Goal: Complete application form: Complete application form

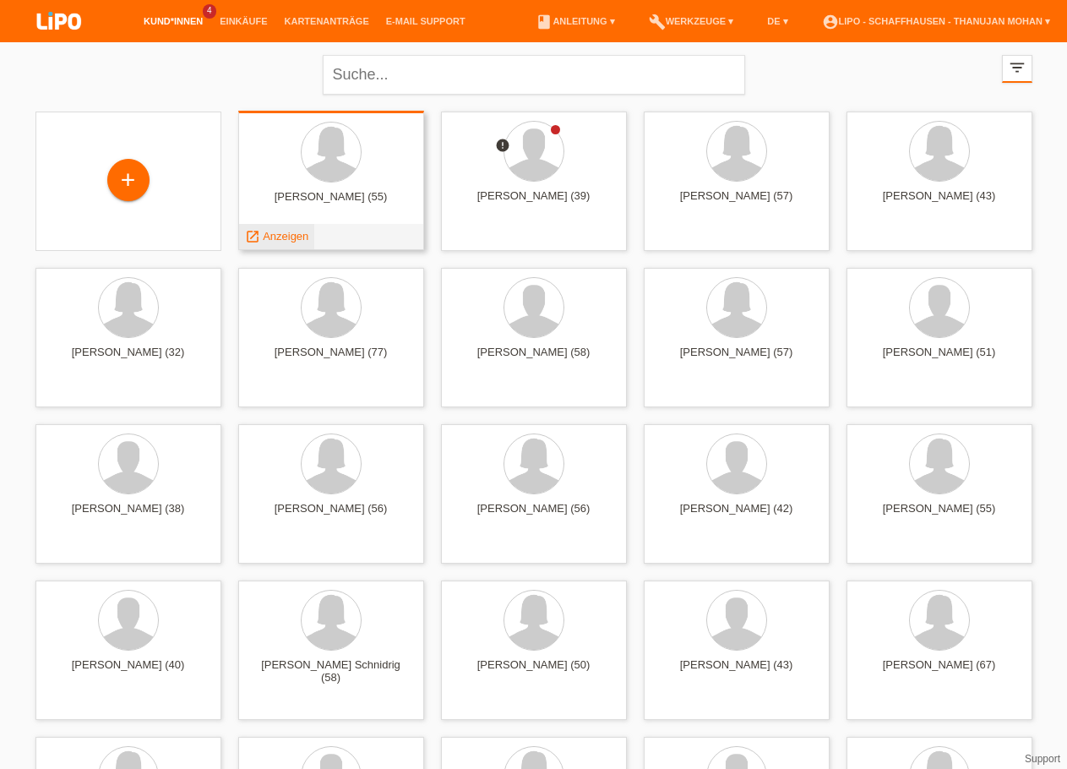
click at [285, 230] on span "Anzeigen" at bounding box center [286, 236] width 46 height 13
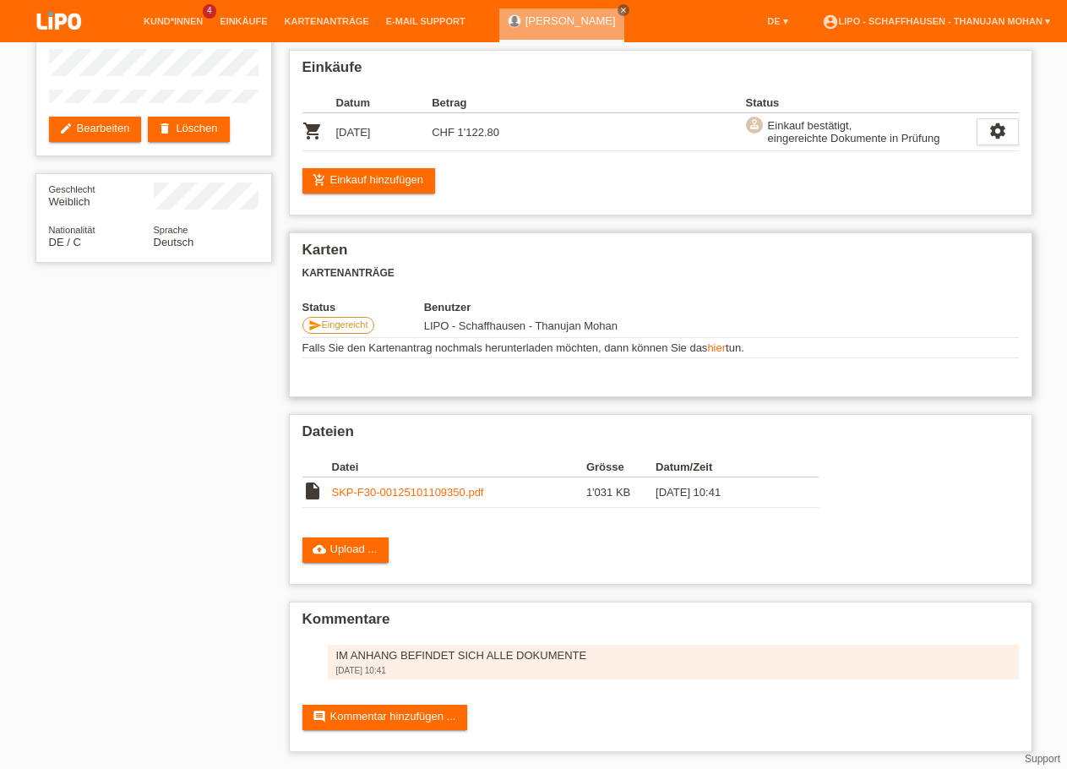
scroll to position [130, 0]
click at [67, 14] on img at bounding box center [59, 22] width 84 height 45
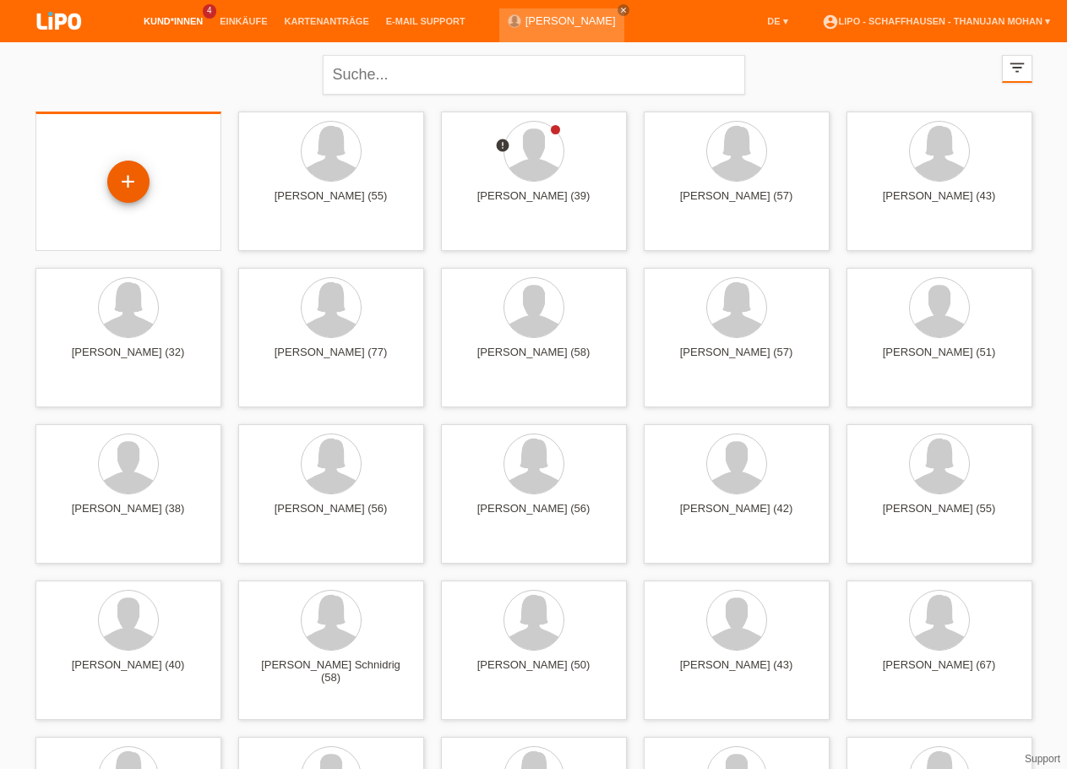
click at [122, 194] on div "+" at bounding box center [128, 181] width 42 height 42
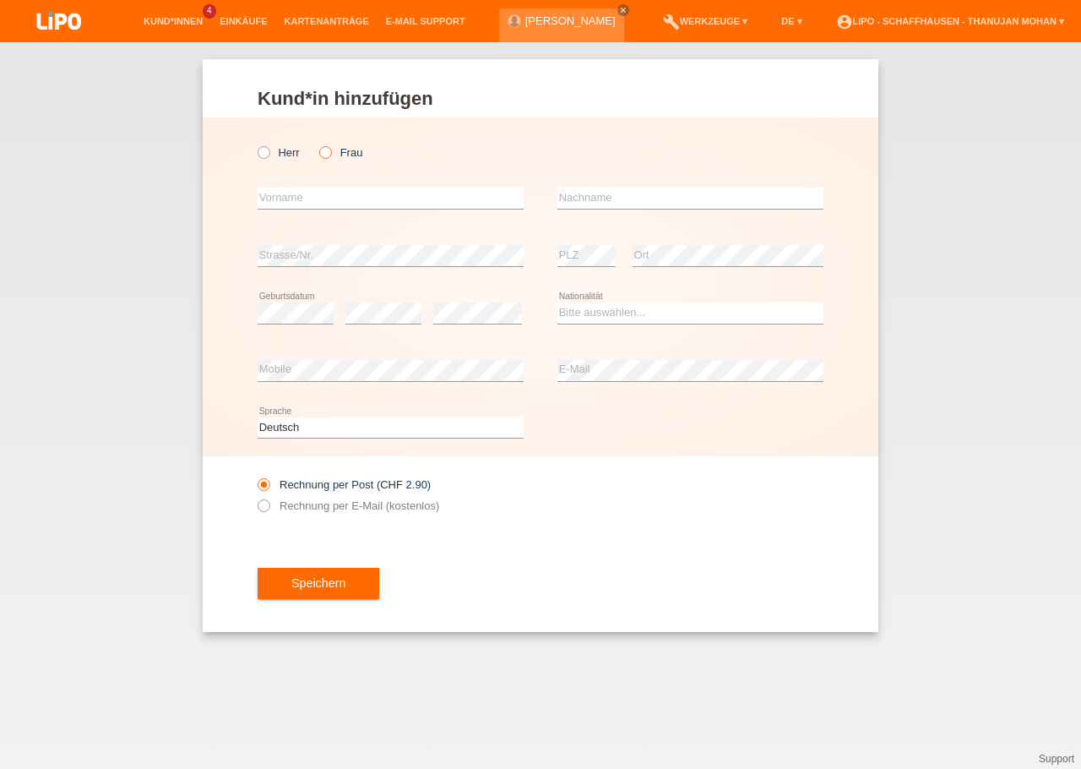
click at [317, 144] on icon at bounding box center [317, 144] width 0 height 0
click at [320, 154] on input "Frau" at bounding box center [324, 151] width 11 height 11
radio input "true"
click at [310, 196] on input "text" at bounding box center [391, 198] width 266 height 21
type input "Silvia"
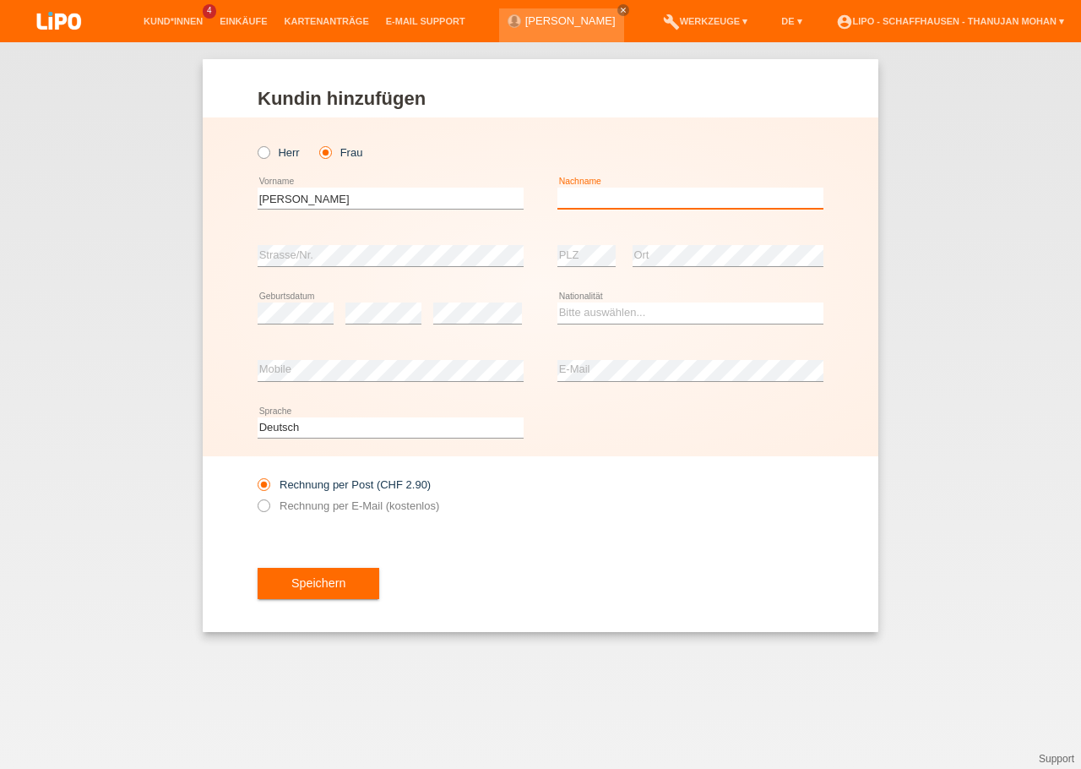
click at [563, 203] on input "text" at bounding box center [690, 198] width 266 height 21
type input "Röthlisberger"
click at [290, 300] on div "error Geburtsdatum" at bounding box center [296, 313] width 76 height 57
click at [557, 302] on select "Bitte auswählen... Schweiz Deutschland Liechtenstein Österreich ------------ Af…" at bounding box center [690, 312] width 266 height 20
select select "CH"
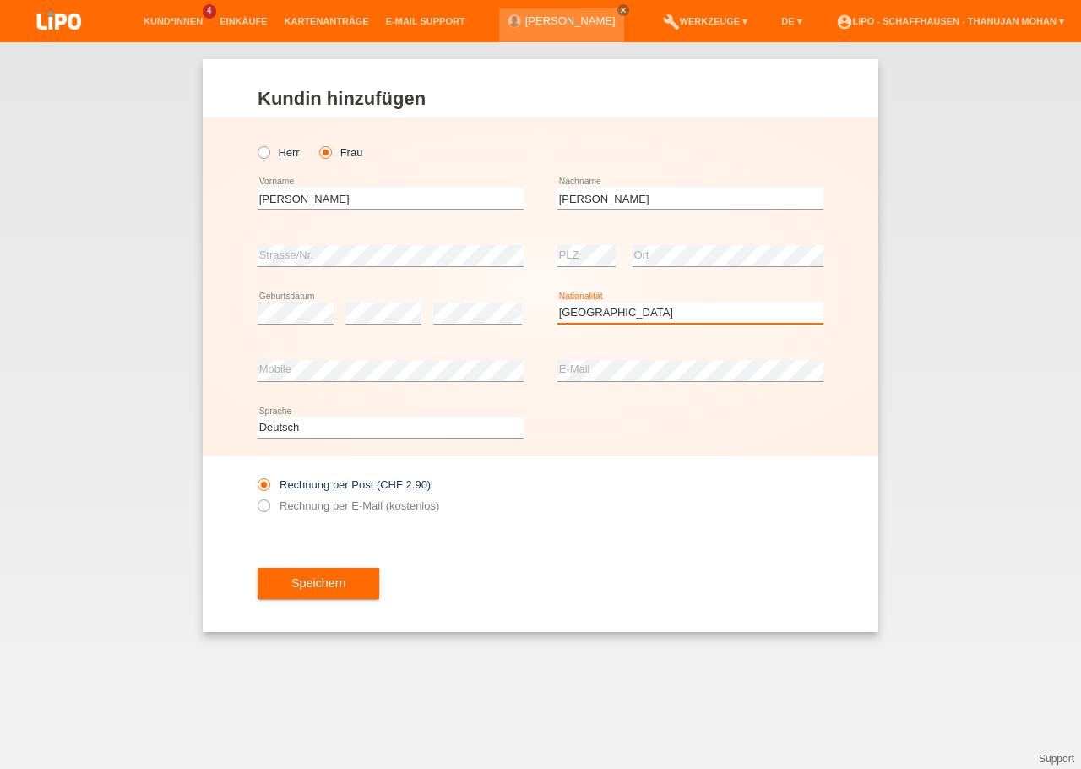
click at [0, 0] on option "[GEOGRAPHIC_DATA]" at bounding box center [0, 0] width 0 height 0
drag, startPoint x: 265, startPoint y: 232, endPoint x: 299, endPoint y: 244, distance: 35.8
click at [299, 244] on div "error Strasse/Nr." at bounding box center [391, 255] width 266 height 57
click at [323, 512] on label "Rechnung per E-Mail (kostenlos)" at bounding box center [349, 505] width 182 height 13
click at [269, 514] on input "Rechnung per E-Mail (kostenlos)" at bounding box center [263, 509] width 11 height 21
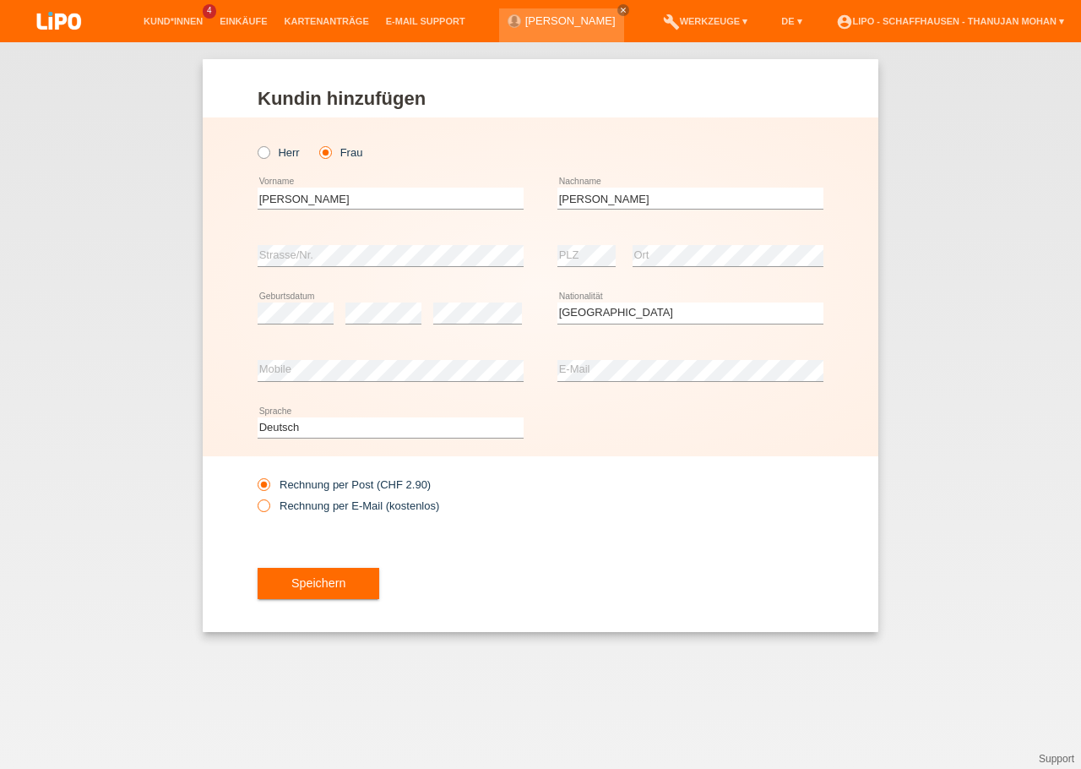
radio input "true"
click at [356, 593] on button "Speichern" at bounding box center [319, 584] width 122 height 32
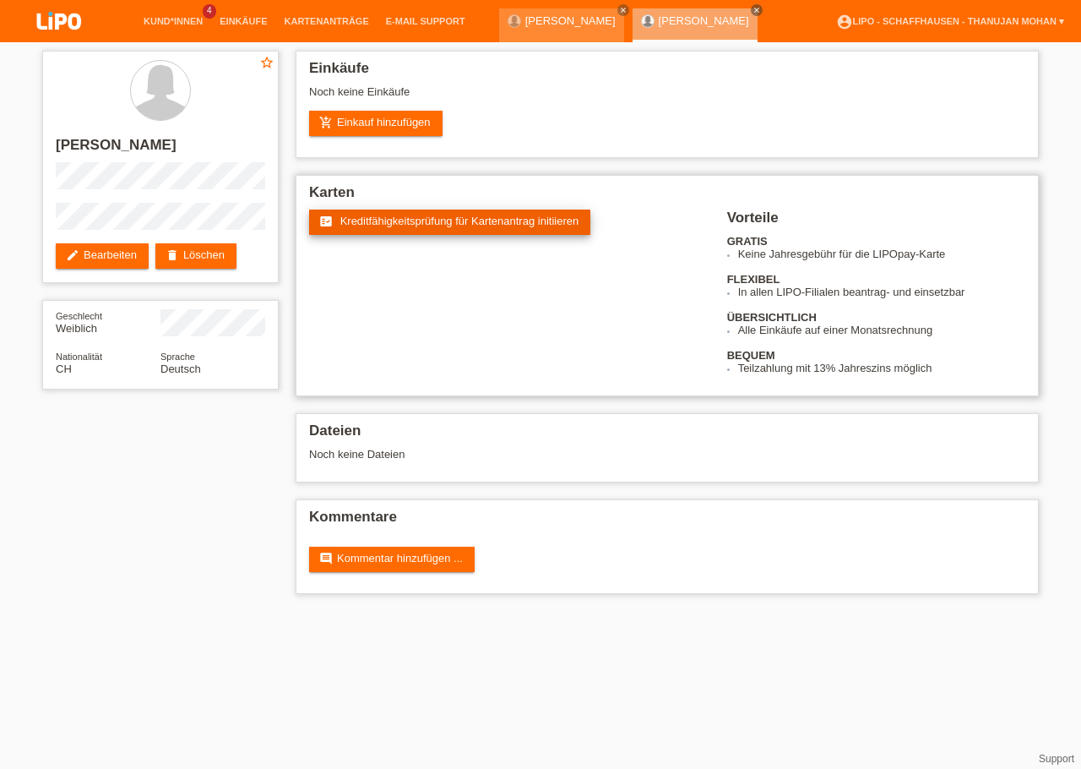
click at [439, 235] on link "fact_check Kreditfähigkeitsprüfung für Kartenantrag initiieren" at bounding box center [449, 221] width 281 height 25
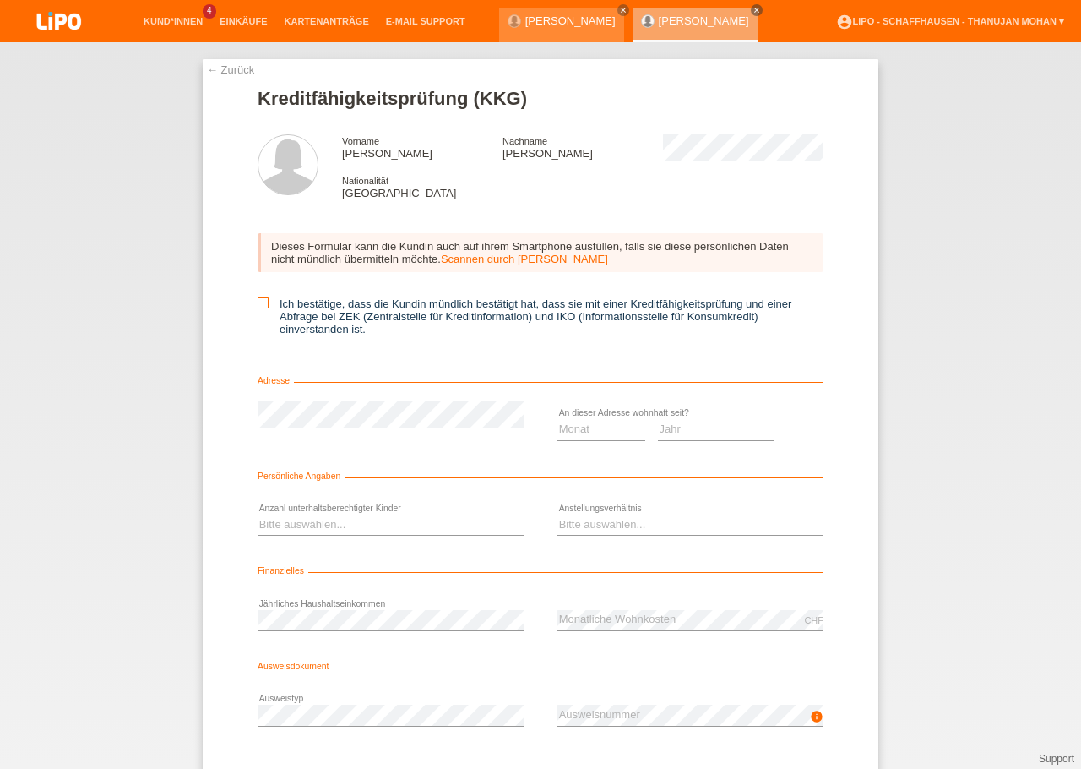
click at [258, 308] on icon at bounding box center [263, 302] width 11 height 11
click at [258, 308] on input "Ich bestätige, dass die Kundin mündlich bestätigt hat, dass sie mit einer Kredi…" at bounding box center [263, 302] width 11 height 11
checkbox input "true"
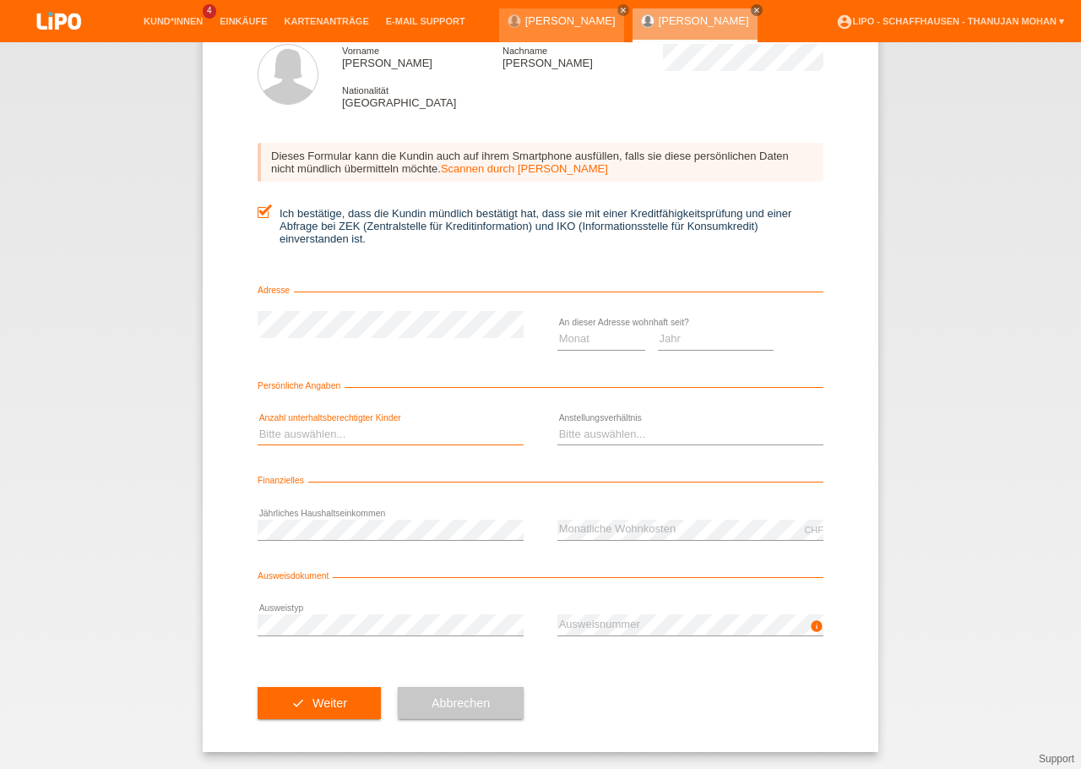
click at [258, 424] on select "Bitte auswählen... 0 1 2 3 4 5 6 7 8 9" at bounding box center [391, 434] width 266 height 20
click at [770, 345] on div "Monat 01 02 03 04 05 06 07 08 09 10 11 12 error Jahr 2025 2024 2023" at bounding box center [690, 339] width 266 height 57
click at [557, 329] on select "Monat 01 02 03 04 05 06 07 08 09 10" at bounding box center [601, 339] width 88 height 20
select select "06"
click at [0, 0] on option "06" at bounding box center [0, 0] width 0 height 0
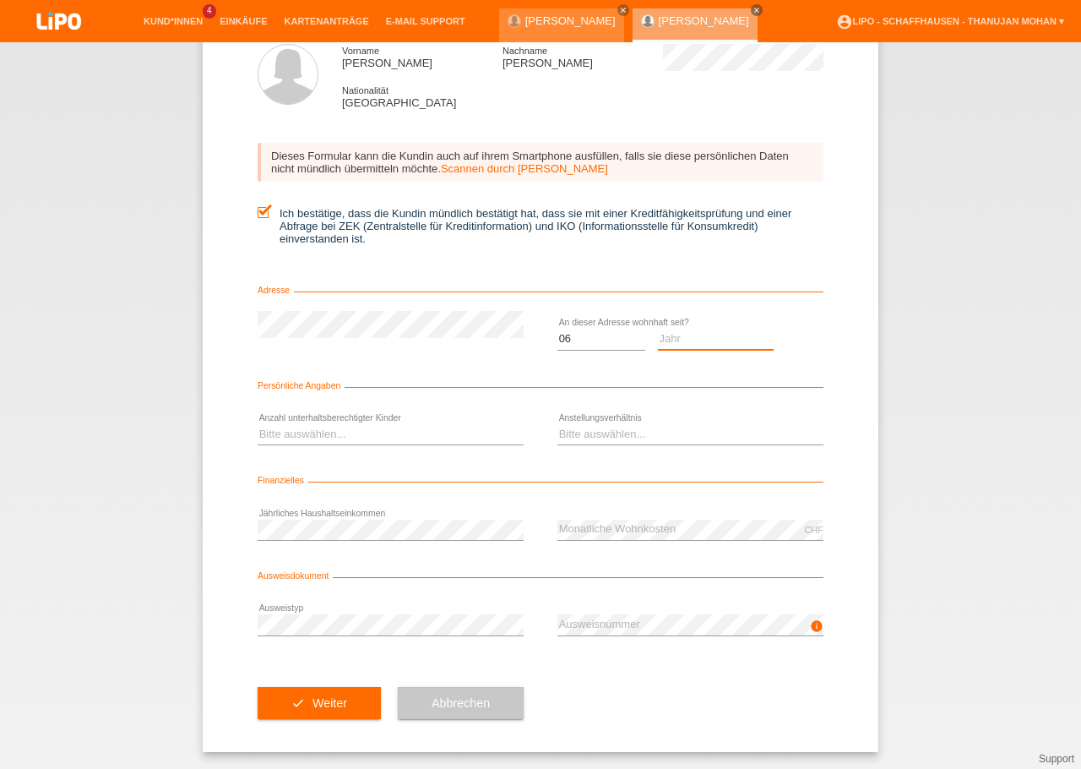
click at [658, 329] on select "Jahr 2025 2024 2023 2022 2021 2020 2019 2018 2017 2016 2015 2014 2013 2012 2011…" at bounding box center [716, 339] width 117 height 20
select select "2024"
click at [0, 0] on option "2024" at bounding box center [0, 0] width 0 height 0
click at [258, 424] on select "Bitte auswählen... 0 1 2 3 4 5 6 7 8 9" at bounding box center [391, 434] width 266 height 20
click at [0, 0] on option "1" at bounding box center [0, 0] width 0 height 0
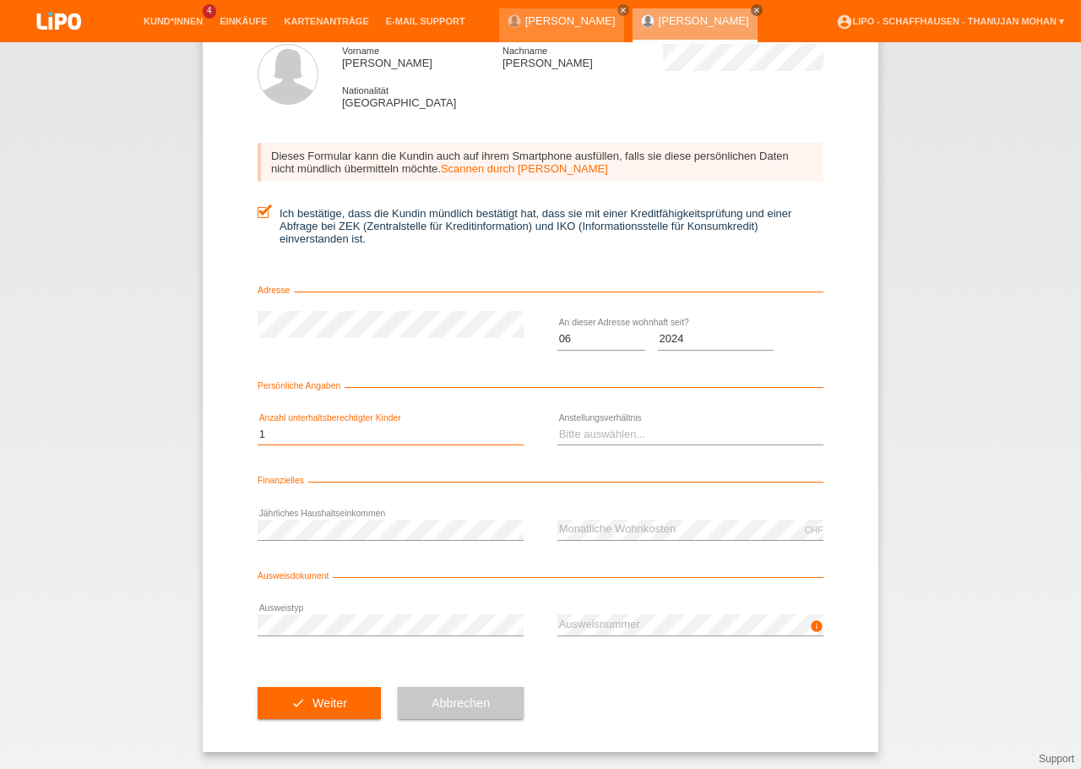
click at [258, 424] on select "Bitte auswählen... 0 1 2 3 4 5 6 7 8 9" at bounding box center [391, 434] width 266 height 20
click at [0, 0] on option "0" at bounding box center [0, 0] width 0 height 0
click at [557, 424] on select "Bitte auswählen... Unbefristet Befristet Lehrling/Student Pensioniert Nicht arb…" at bounding box center [690, 434] width 266 height 20
click at [409, 421] on div "Bitte auswählen... 0 1 2 3 4 5 6 7 8 9 error" at bounding box center [391, 434] width 266 height 57
click at [258, 424] on select "Bitte auswählen... 0 1 2 3 4 5 6 7 8 9" at bounding box center [391, 434] width 266 height 20
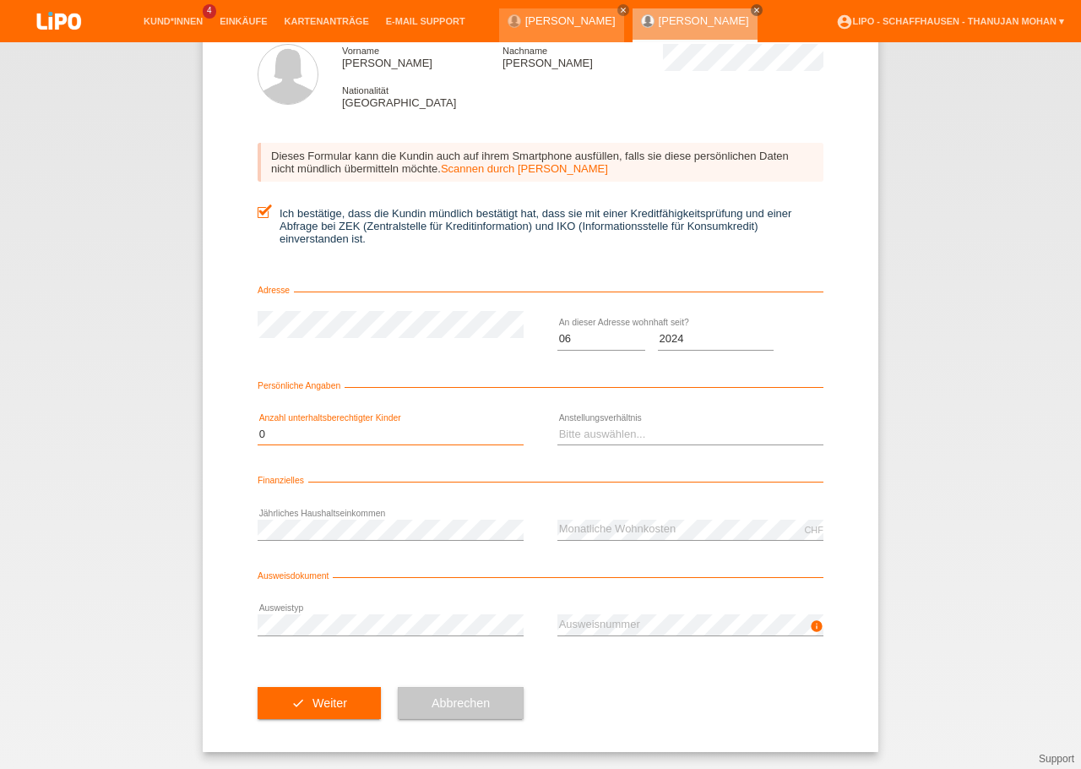
select select "1"
click at [0, 0] on option "1" at bounding box center [0, 0] width 0 height 0
click at [557, 424] on select "Bitte auswählen... Unbefristet Befristet Lehrling/Student Pensioniert Nicht arb…" at bounding box center [690, 434] width 266 height 20
select select "INDEPENDENT"
click at [0, 0] on option "Selbständig" at bounding box center [0, 0] width 0 height 0
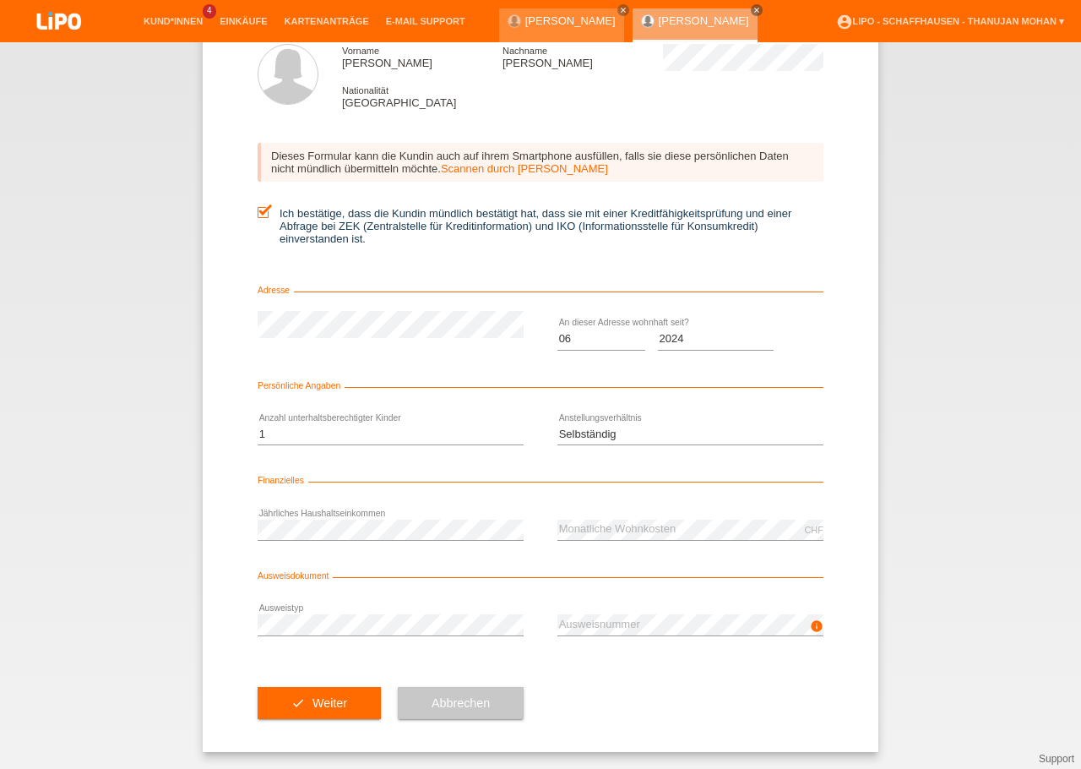
click at [384, 513] on div "error Jährliches Haushaltseinkommen" at bounding box center [391, 529] width 266 height 57
click at [635, 512] on div "CHF error Monatliche Wohnkosten" at bounding box center [690, 529] width 266 height 57
click at [668, 696] on div "check Weiter Abbrechen" at bounding box center [541, 703] width 566 height 98
click at [323, 713] on button "check Weiter" at bounding box center [319, 703] width 123 height 32
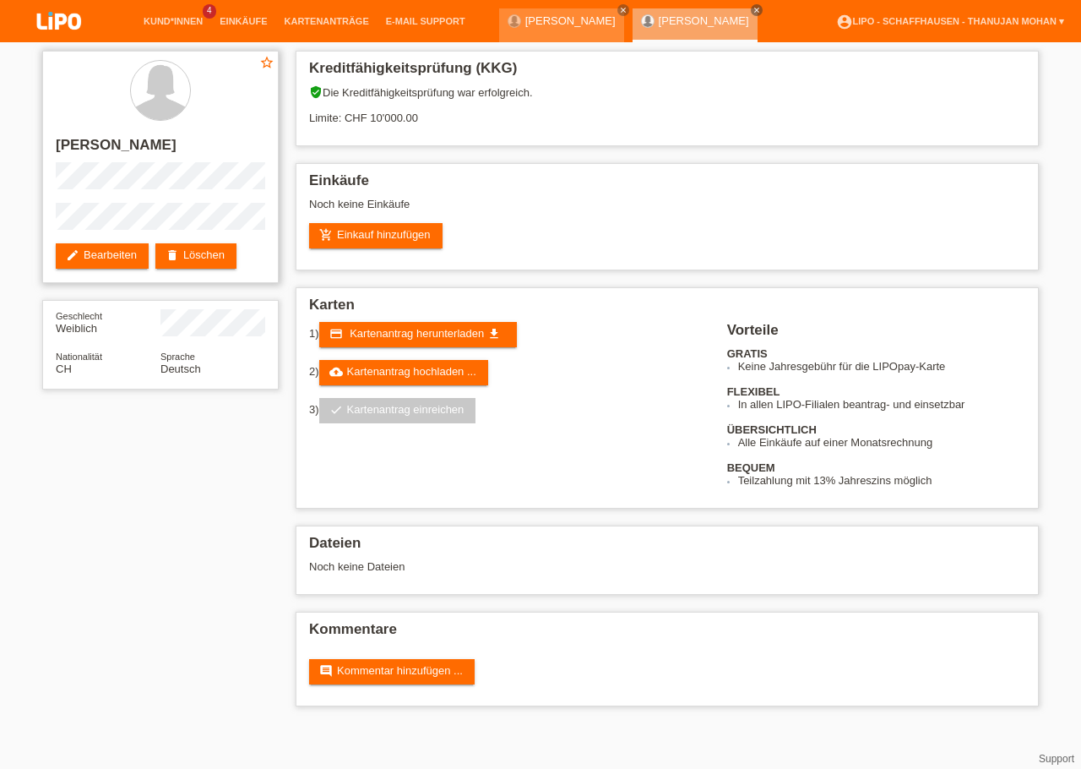
click at [160, 150] on h2 "[PERSON_NAME]" at bounding box center [160, 149] width 209 height 25
copy h2 "Röthlisberger"
click at [84, 150] on h2 "[PERSON_NAME]" at bounding box center [160, 149] width 209 height 25
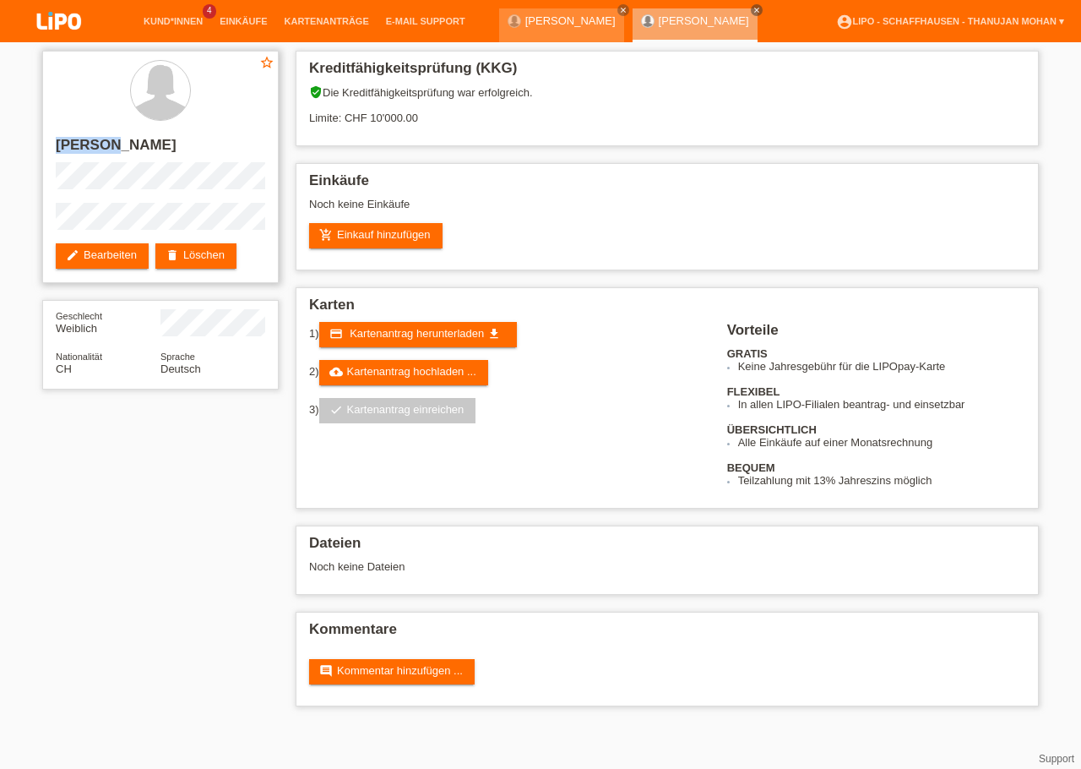
copy h2 "[PERSON_NAME]"
click at [144, 150] on h2 "[PERSON_NAME]" at bounding box center [160, 149] width 209 height 25
click at [145, 150] on h2 "[PERSON_NAME]" at bounding box center [160, 149] width 209 height 25
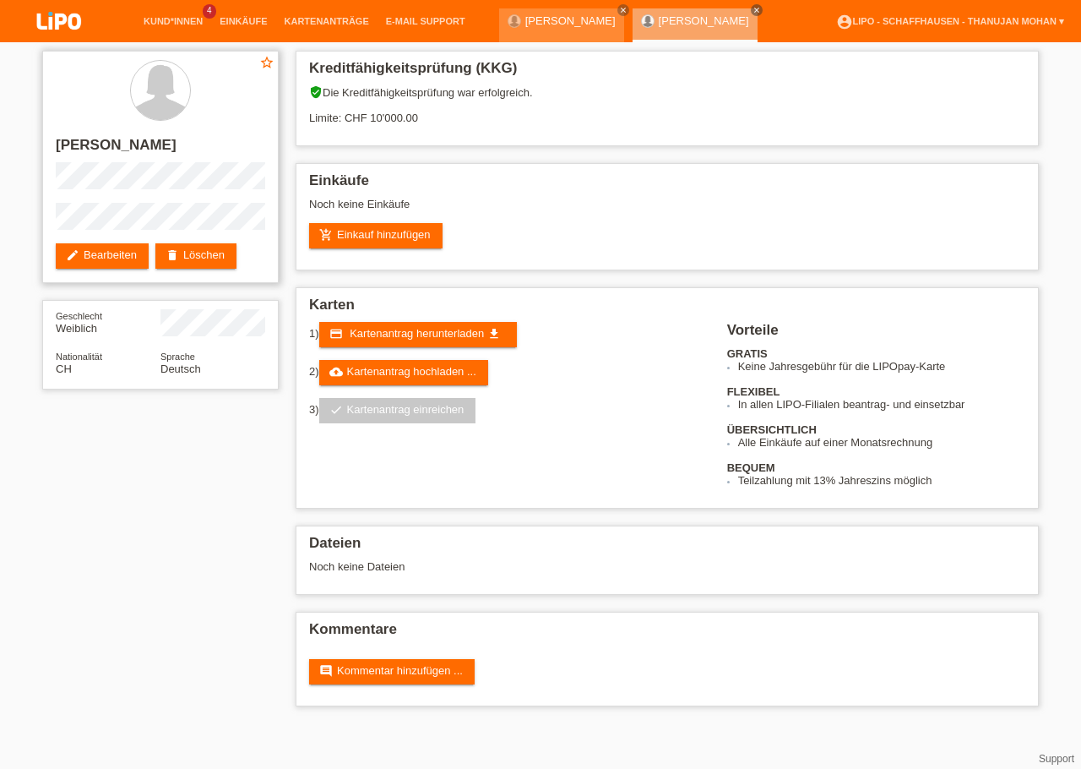
click at [145, 150] on h2 "[PERSON_NAME]" at bounding box center [160, 149] width 209 height 25
copy h2 "Röthlisberger"
click at [78, 149] on h2 "[PERSON_NAME]" at bounding box center [160, 149] width 209 height 25
copy h2 "Silvia"
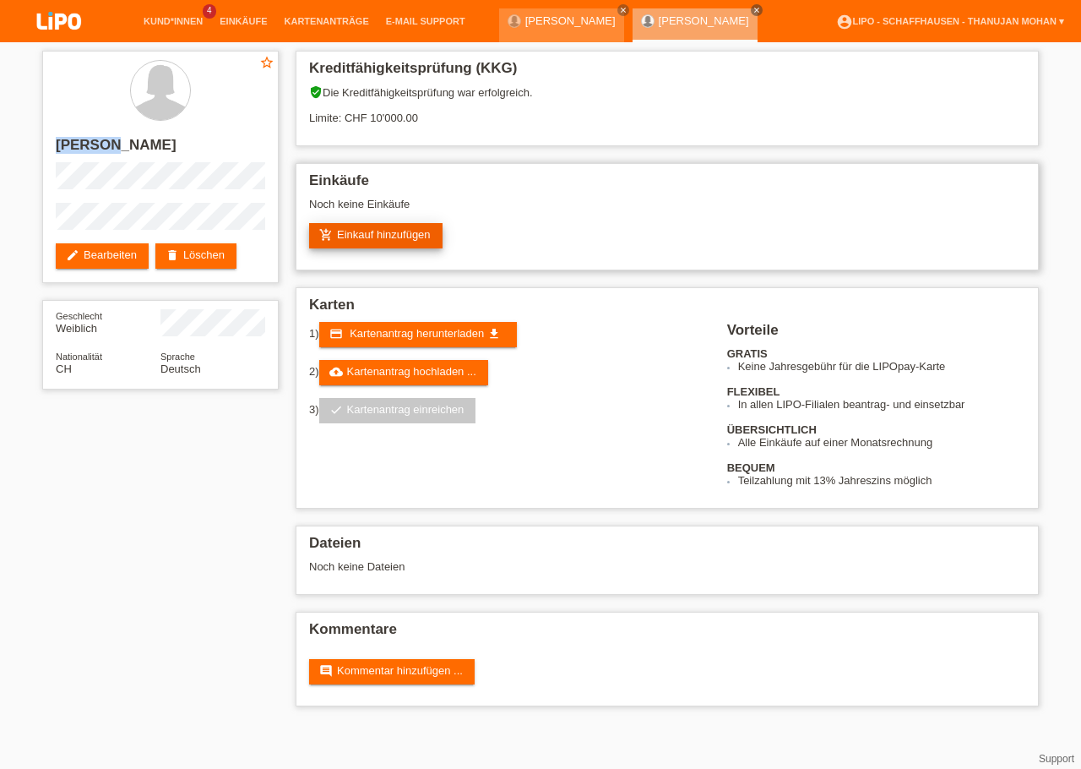
click at [400, 237] on link "add_shopping_cart Einkauf hinzufügen" at bounding box center [375, 235] width 133 height 25
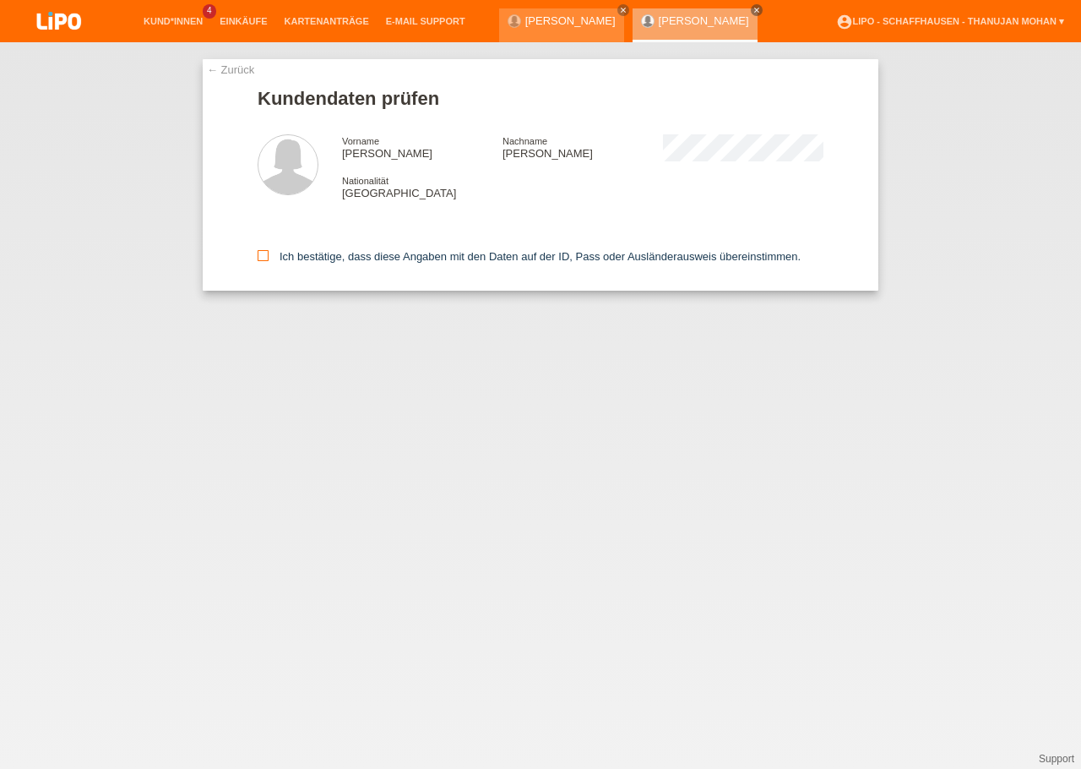
click at [261, 263] on label "Ich bestätige, dass diese Angaben mit den Daten auf der ID, Pass oder Ausländer…" at bounding box center [529, 256] width 543 height 13
click at [261, 261] on input "Ich bestätige, dass diese Angaben mit den Daten auf der ID, Pass oder Ausländer…" at bounding box center [263, 255] width 11 height 11
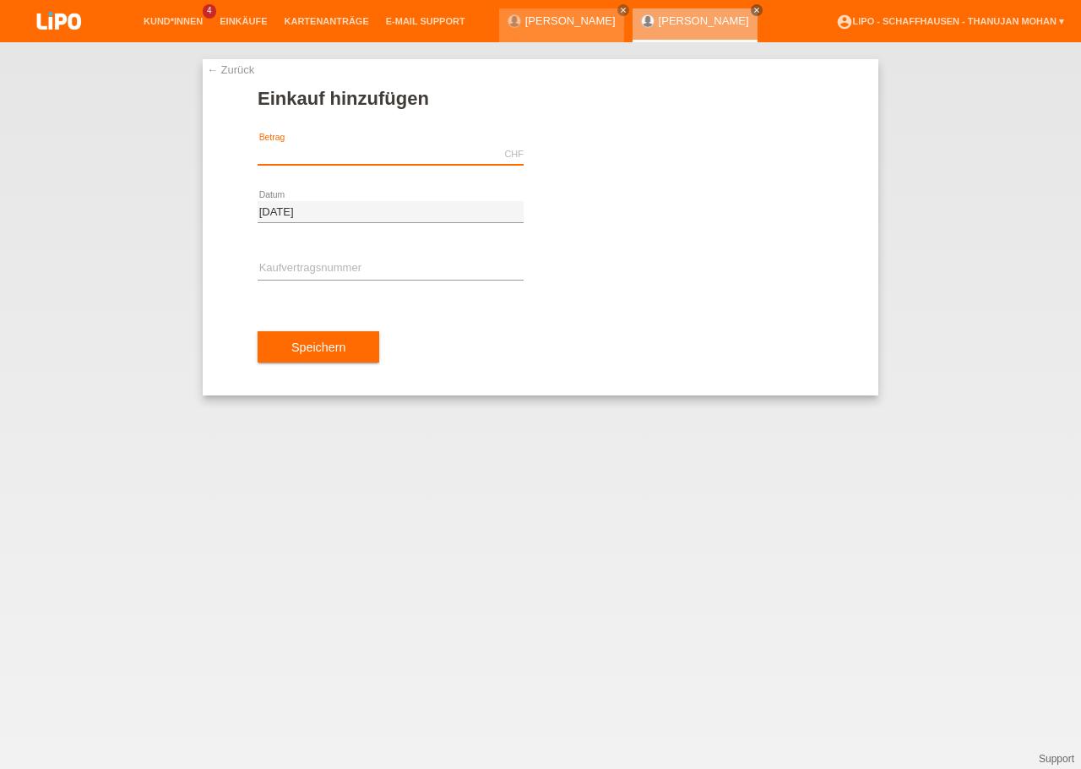
click at [358, 155] on input "text" at bounding box center [391, 154] width 266 height 21
paste input "YJ4NW5"
click at [323, 258] on div "error Kaufvertragsnummer" at bounding box center [391, 269] width 266 height 57
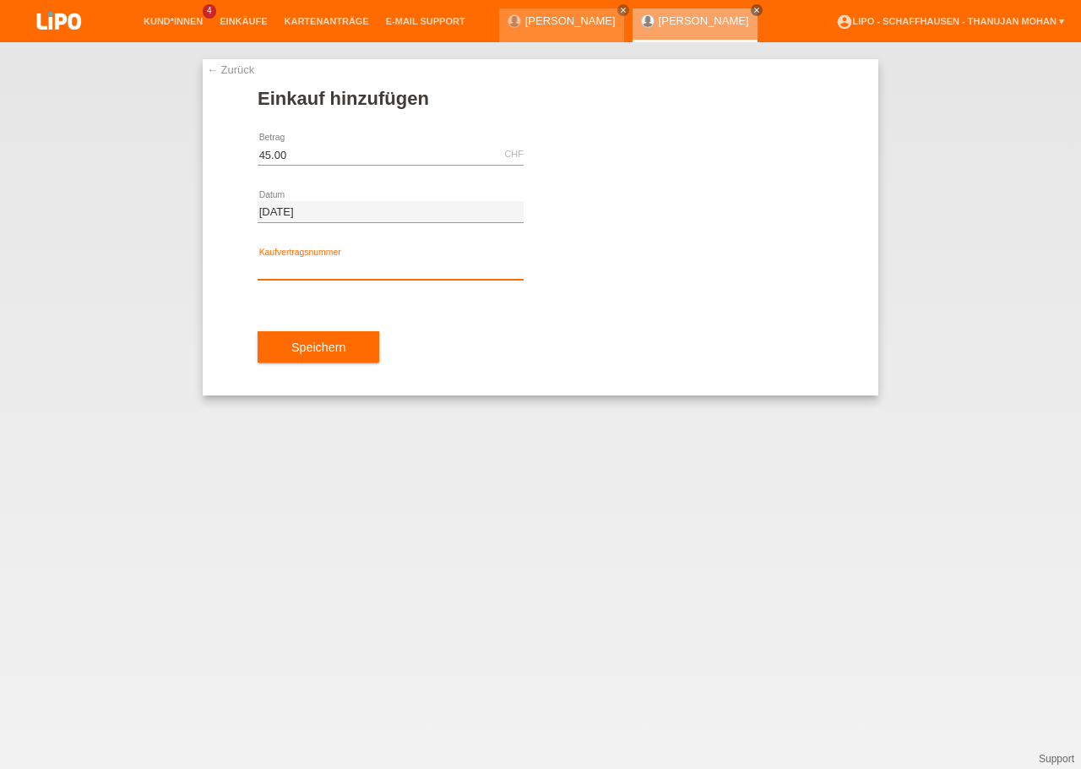
click at [325, 262] on input "text" at bounding box center [391, 268] width 266 height 21
click at [305, 150] on input "45.00" at bounding box center [391, 154] width 266 height 21
type input "4"
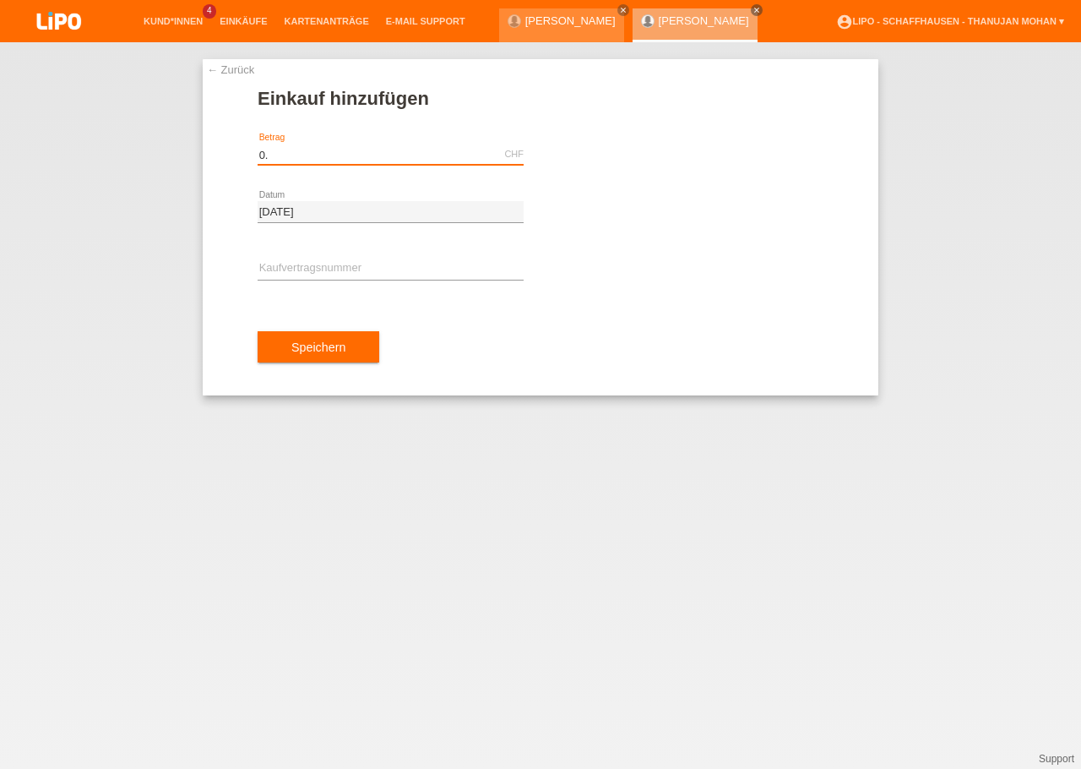
type input "0"
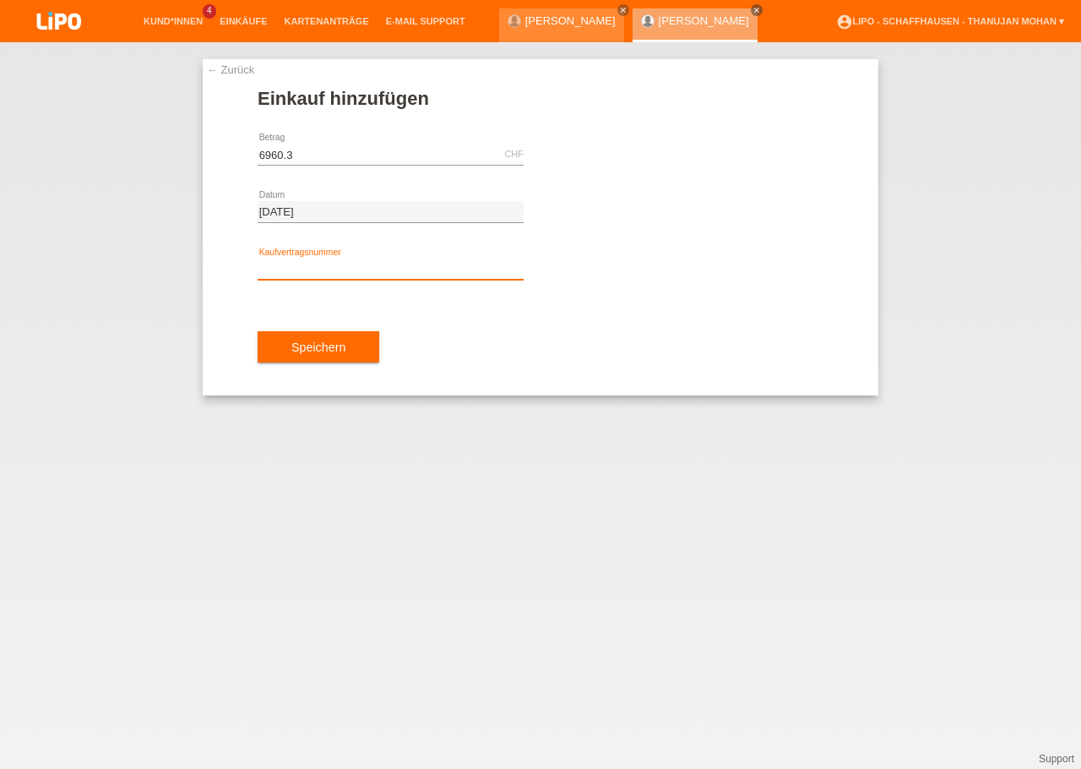
type input "6960.30"
click at [349, 273] on input "text" at bounding box center [391, 268] width 266 height 21
paste input "YJ4NW5"
type input "YJ4NW5"
click at [457, 340] on div "Speichern" at bounding box center [541, 347] width 566 height 98
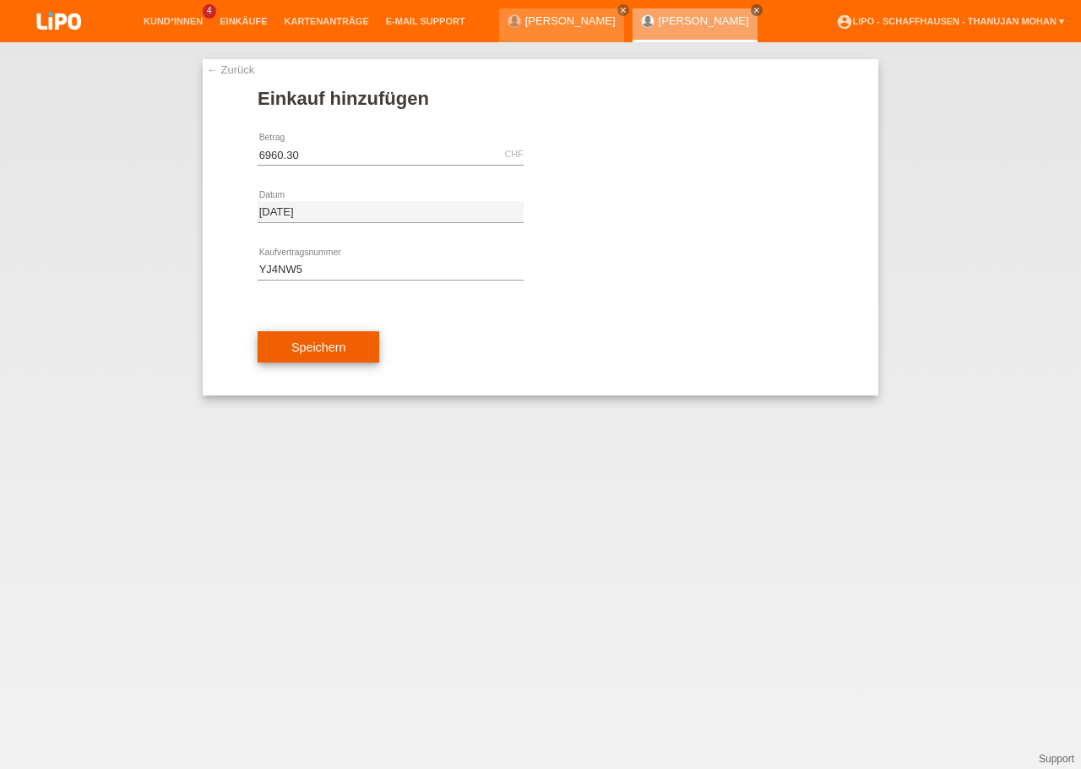
click at [334, 355] on button "Speichern" at bounding box center [319, 347] width 122 height 32
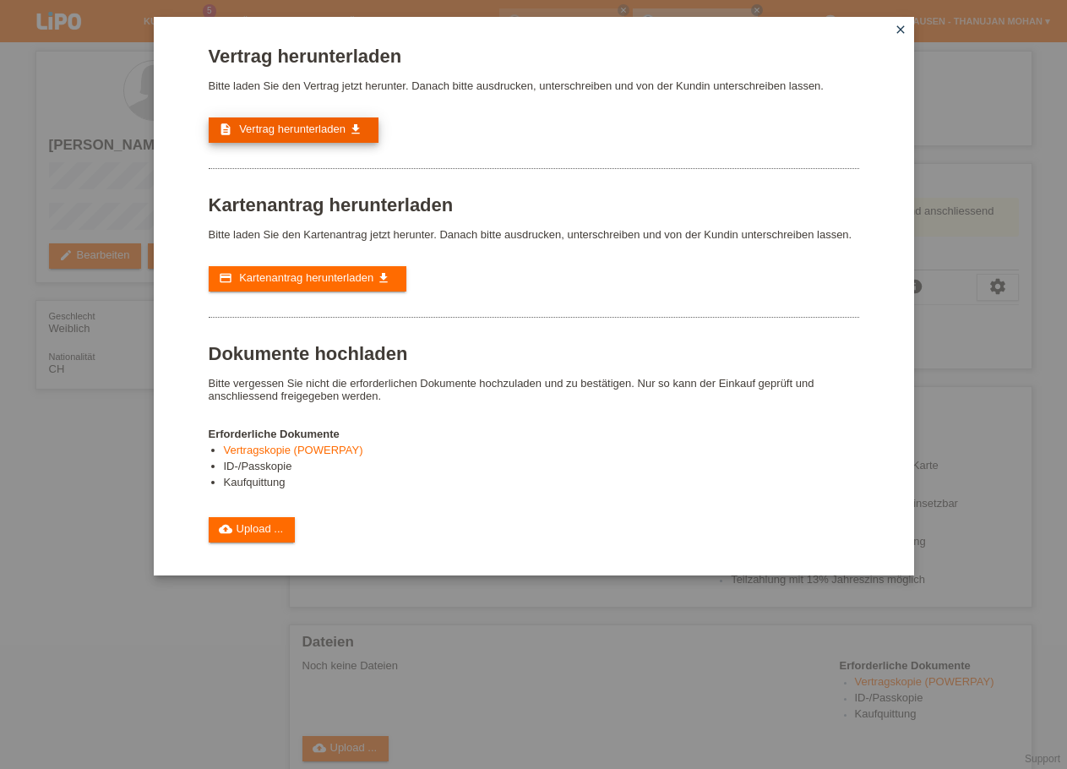
click at [308, 127] on span "Vertrag herunterladen" at bounding box center [292, 128] width 106 height 13
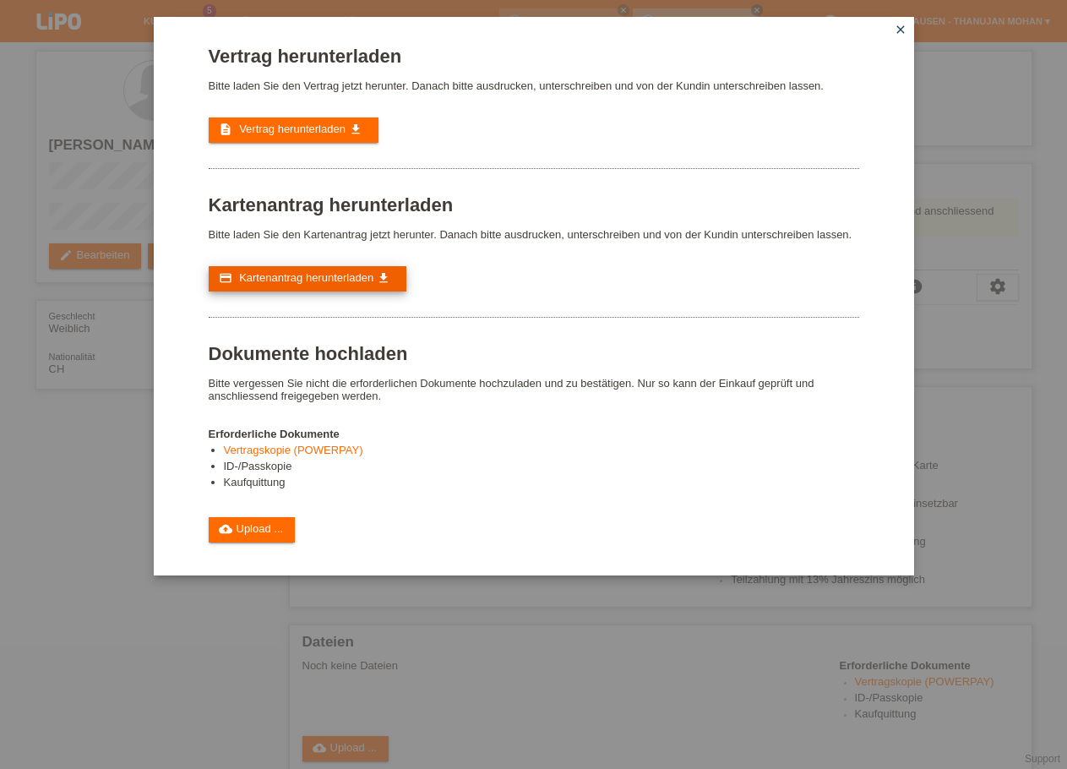
click at [292, 284] on span "Kartenantrag herunterladen" at bounding box center [306, 277] width 134 height 13
click at [897, 25] on icon "close" at bounding box center [901, 30] width 14 height 14
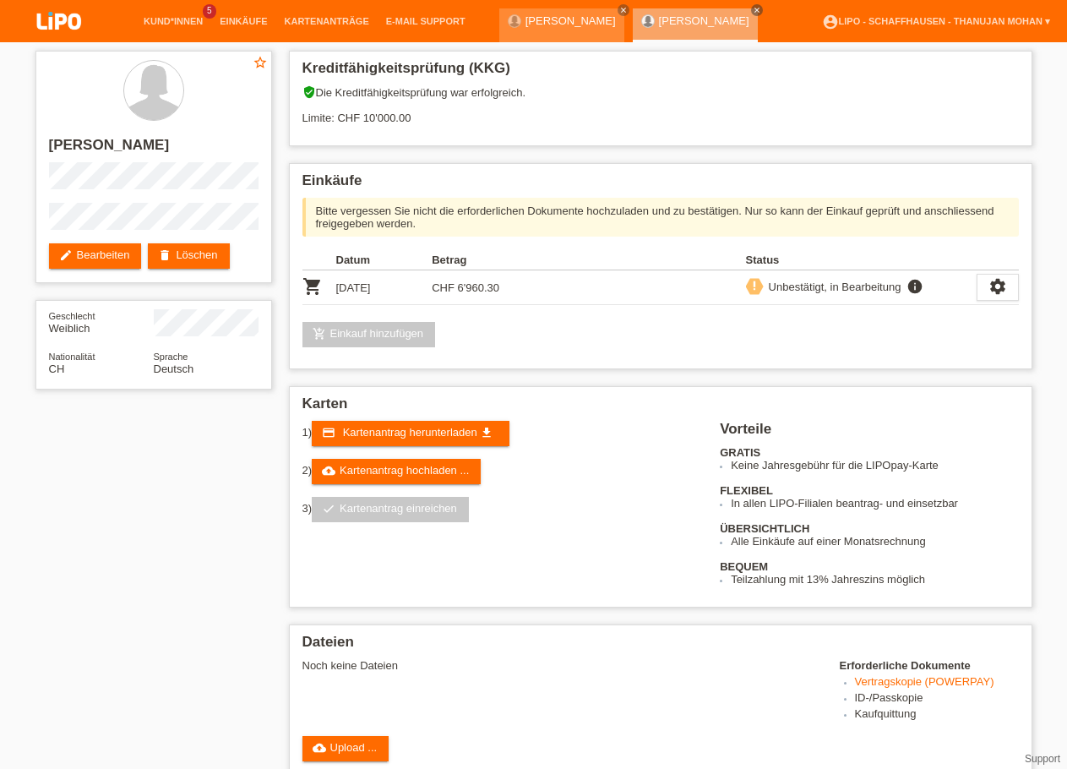
click at [58, 34] on img at bounding box center [59, 22] width 84 height 45
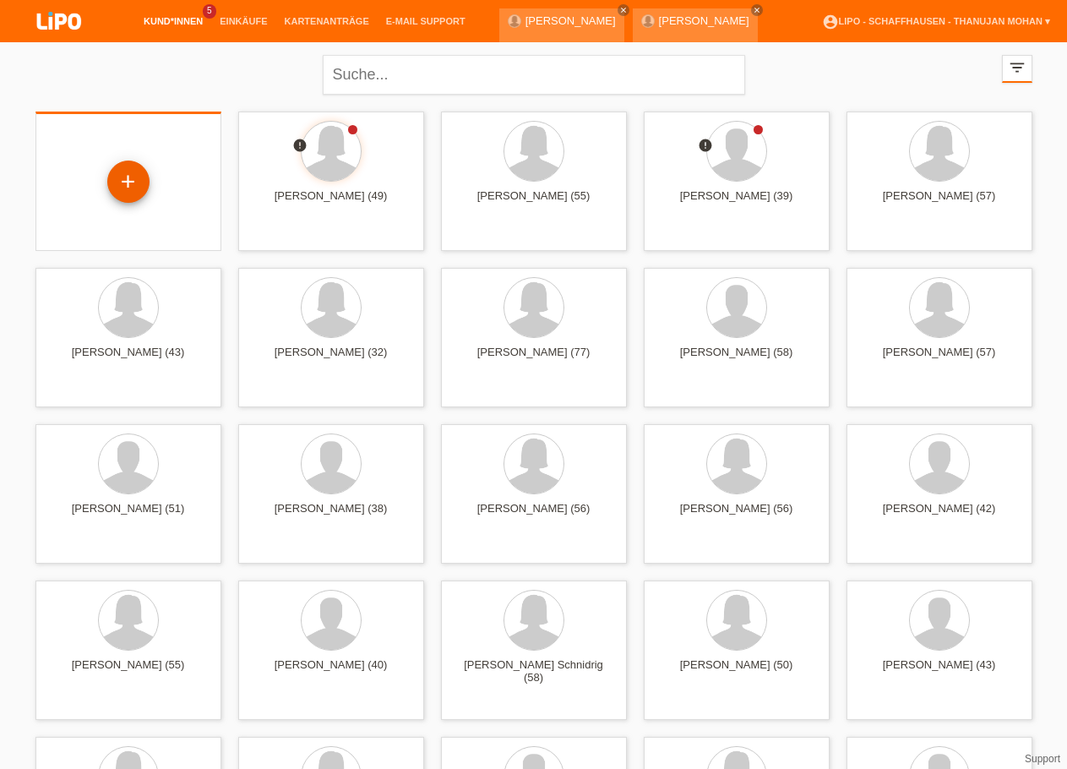
click at [125, 182] on div "+" at bounding box center [128, 181] width 42 height 42
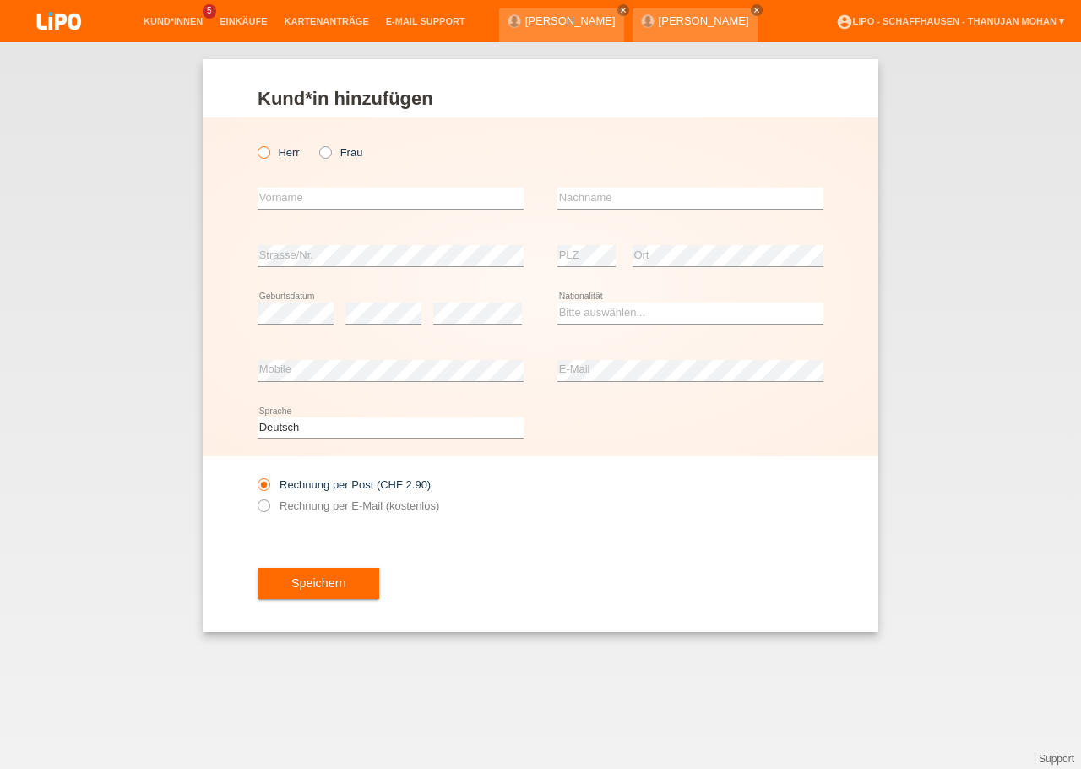
click at [255, 144] on icon at bounding box center [255, 144] width 0 height 0
click at [266, 157] on input "Herr" at bounding box center [263, 151] width 11 height 11
radio input "true"
click at [299, 198] on input "text" at bounding box center [391, 198] width 266 height 21
type input "[PERSON_NAME]"
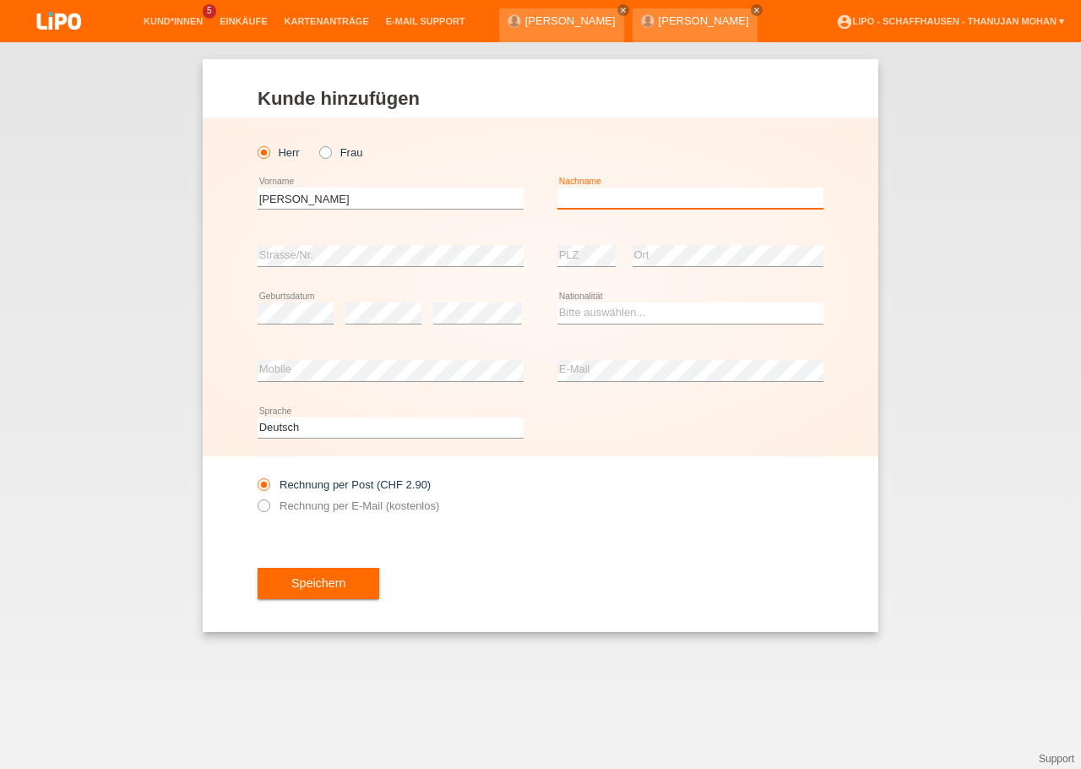
click at [587, 197] on input "text" at bounding box center [690, 198] width 266 height 21
type input "V"
type input "[PERSON_NAME]"
click at [557, 302] on select "Bitte auswählen... Schweiz Deutschland Liechtenstein Österreich ------------ Af…" at bounding box center [690, 312] width 266 height 20
select select "IT"
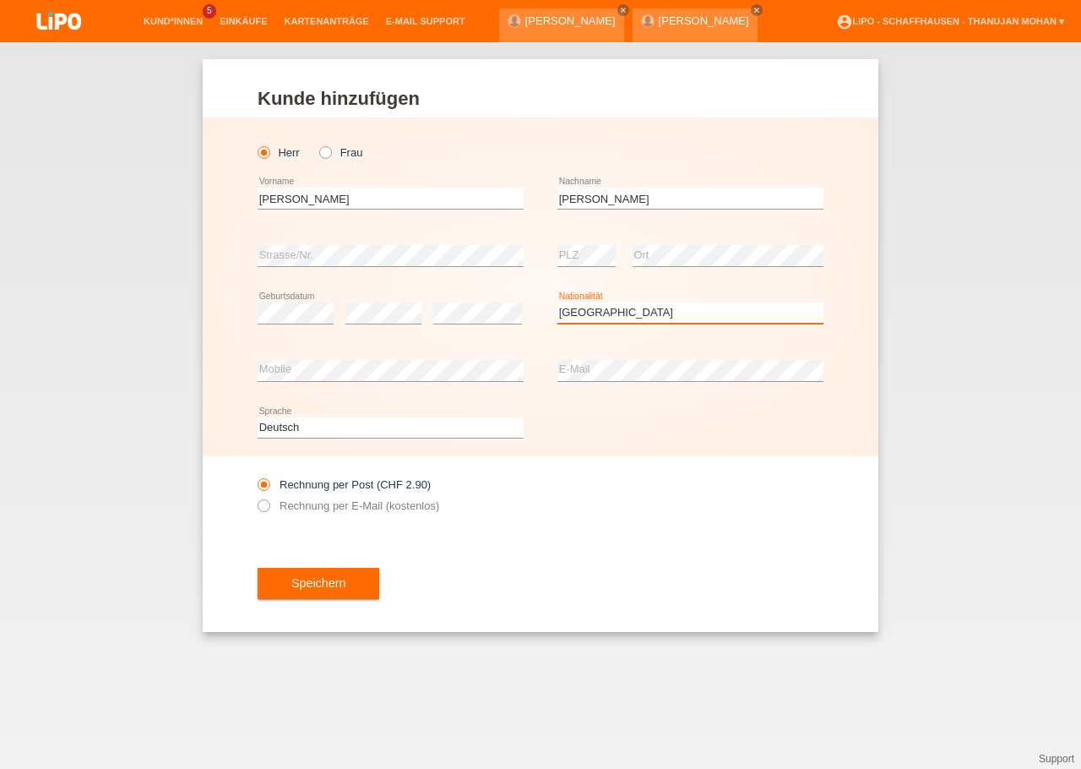
click at [0, 0] on option "Italien" at bounding box center [0, 0] width 0 height 0
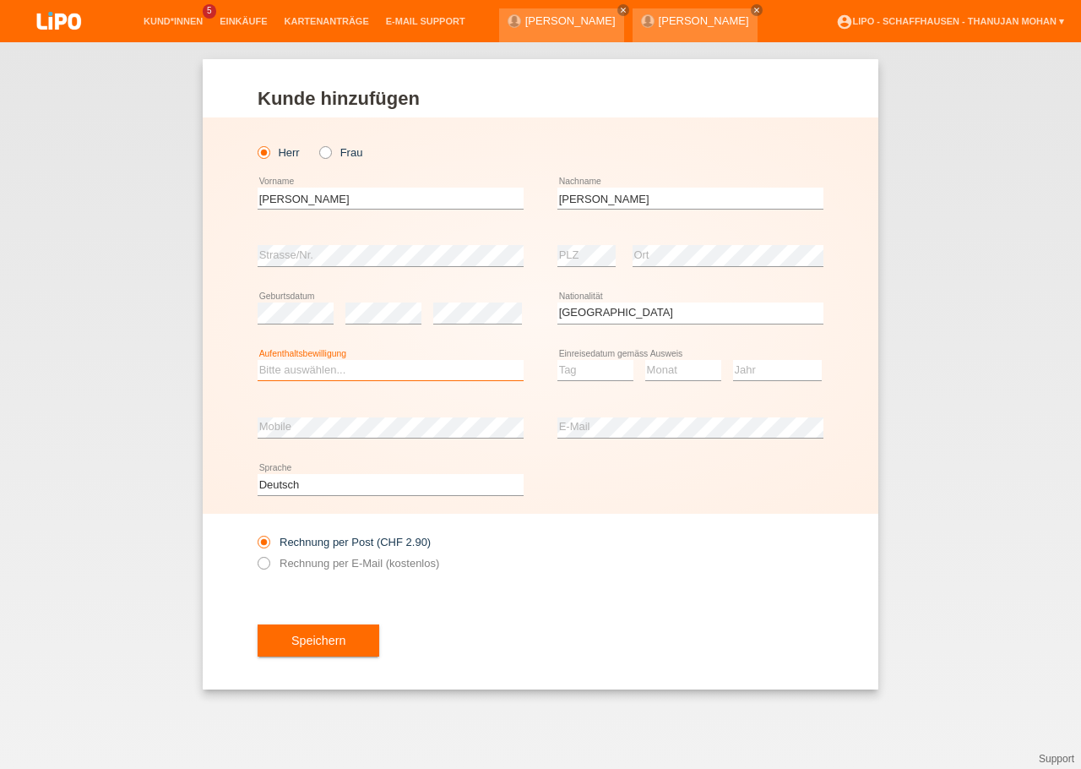
click at [258, 360] on select "Bitte auswählen... C B B - Flüchtlingsstatus Andere" at bounding box center [391, 370] width 266 height 20
select select "C"
click at [0, 0] on option "C" at bounding box center [0, 0] width 0 height 0
click at [557, 360] on select "Tag 01 02 03 04 05 06 07 08 09 10 11" at bounding box center [595, 370] width 76 height 20
select select "01"
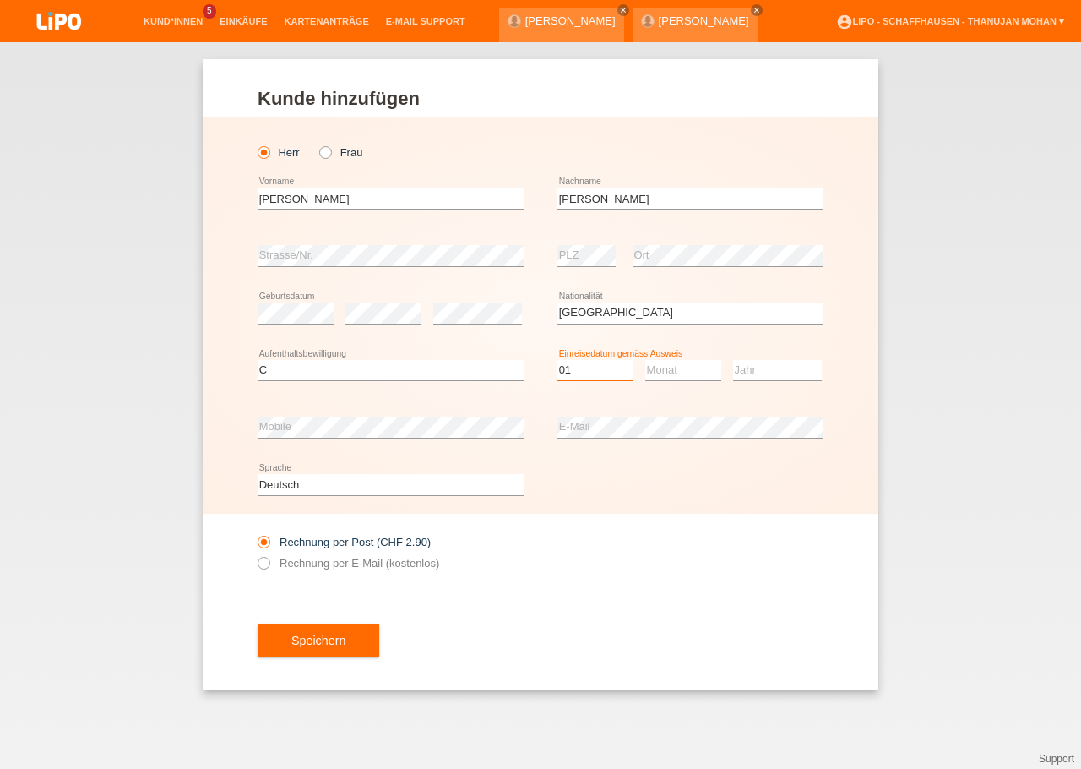
click at [0, 0] on option "01" at bounding box center [0, 0] width 0 height 0
click at [645, 360] on select "Monat 01 02 03 04 05 06 07 08 09 10 11" at bounding box center [683, 370] width 76 height 20
select select "09"
click at [0, 0] on option "09" at bounding box center [0, 0] width 0 height 0
click at [733, 360] on select "Jahr 2025 2024 2023 2022 2021 2020 2019 2018 2017 2016 2015 2014 2013 2012 2011…" at bounding box center [777, 370] width 89 height 20
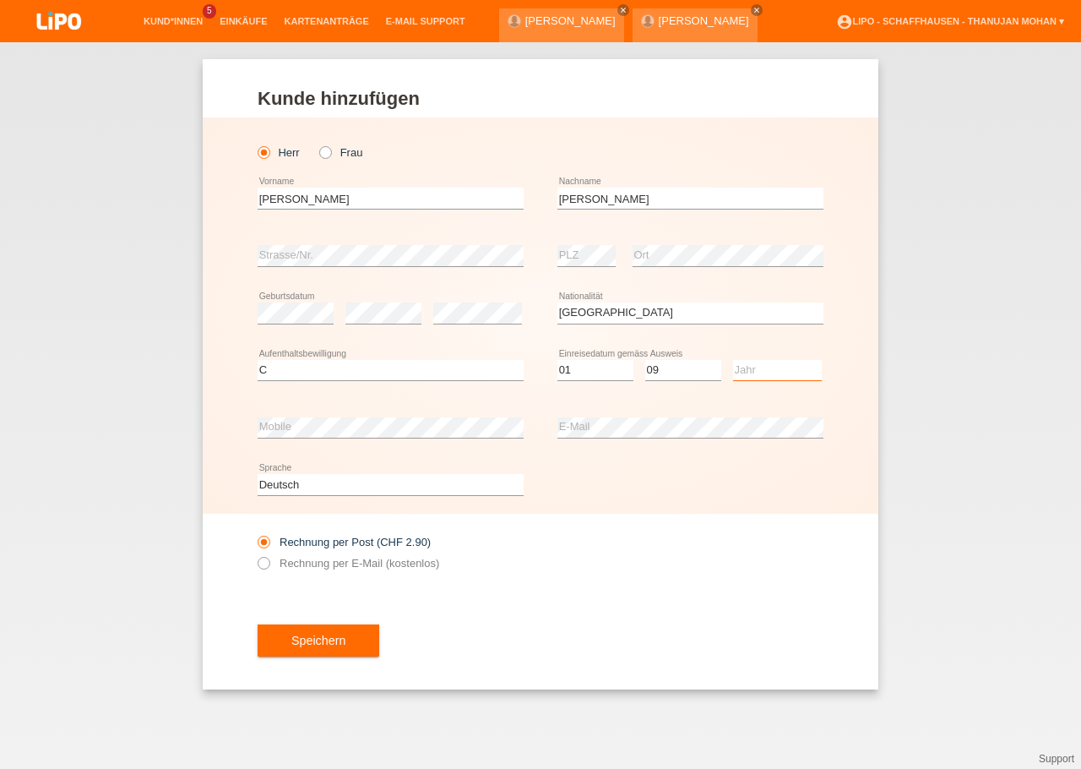
select select "2011"
click at [0, 0] on option "2011" at bounding box center [0, 0] width 0 height 0
click at [808, 581] on div "Rechnung per Post (CHF 2.90) Rechnung per E-Mail (kostenlos)" at bounding box center [541, 553] width 566 height 78
click at [303, 568] on label "Rechnung per E-Mail (kostenlos)" at bounding box center [349, 563] width 182 height 13
click at [269, 568] on input "Rechnung per E-Mail (kostenlos)" at bounding box center [263, 567] width 11 height 21
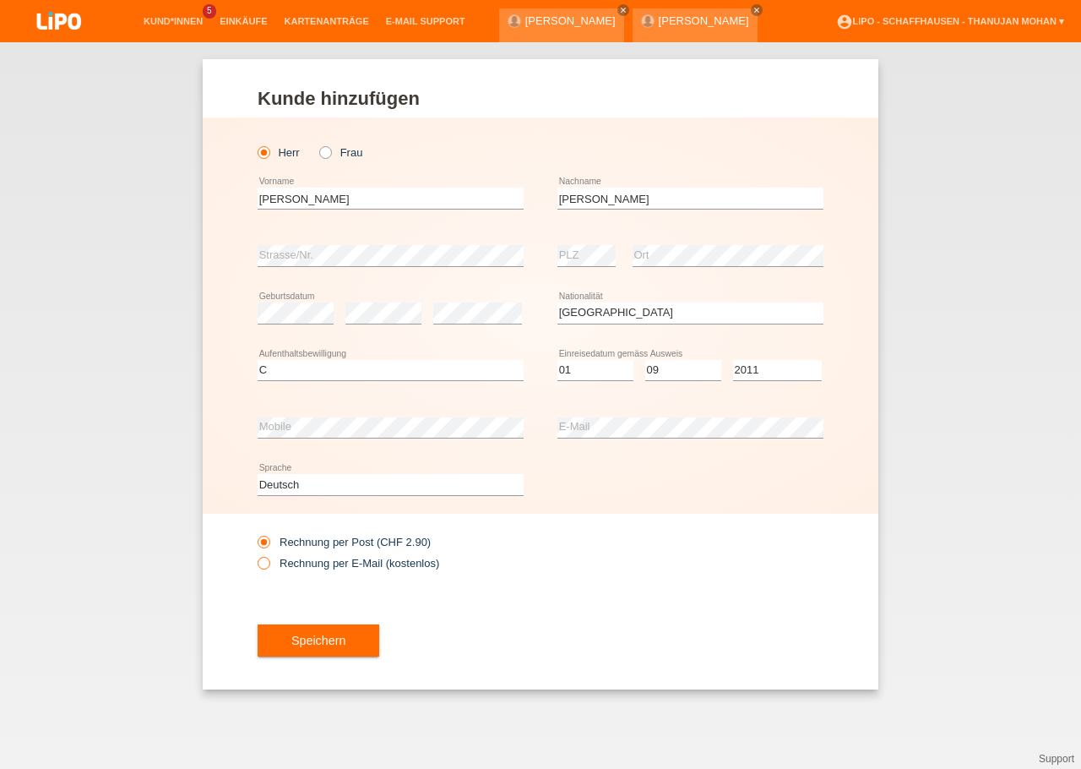
radio input "true"
click at [487, 618] on div "Speichern" at bounding box center [541, 640] width 566 height 98
click at [362, 641] on button "Speichern" at bounding box center [319, 640] width 122 height 32
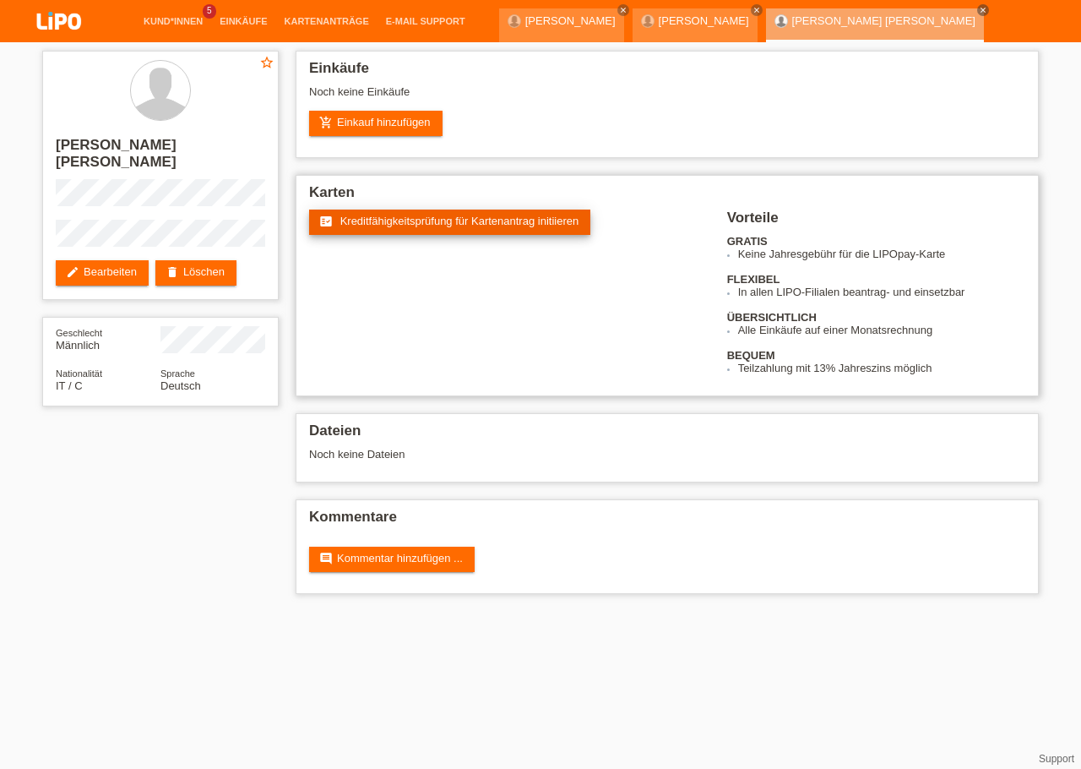
click at [442, 223] on span "Kreditfähigkeitsprüfung für Kartenantrag initiieren" at bounding box center [459, 221] width 239 height 13
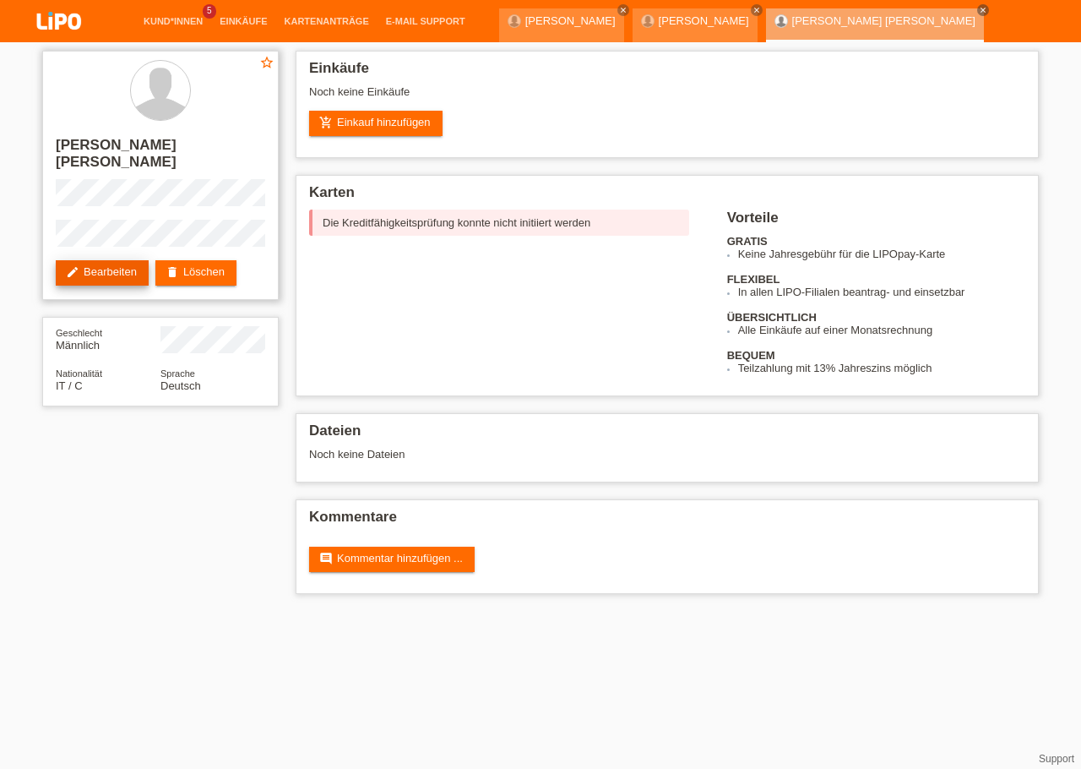
click at [108, 261] on link "edit Bearbeiten" at bounding box center [102, 272] width 93 height 25
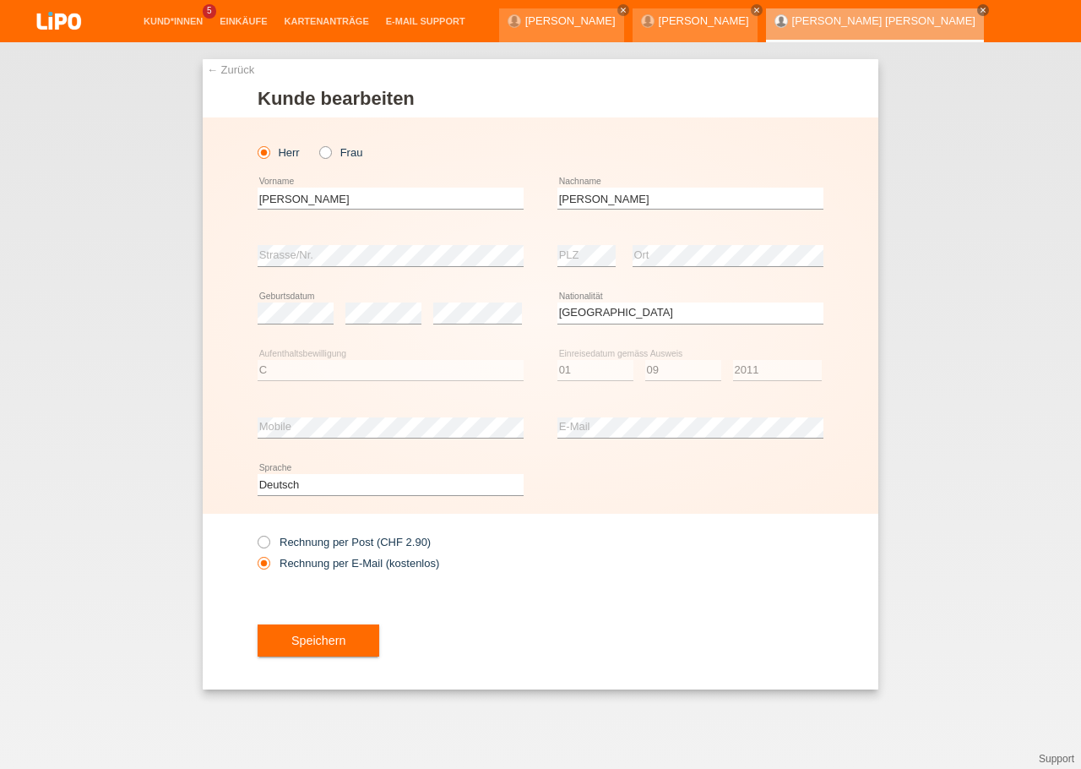
select select "IT"
select select "C"
select select "01"
select select "09"
select select "2011"
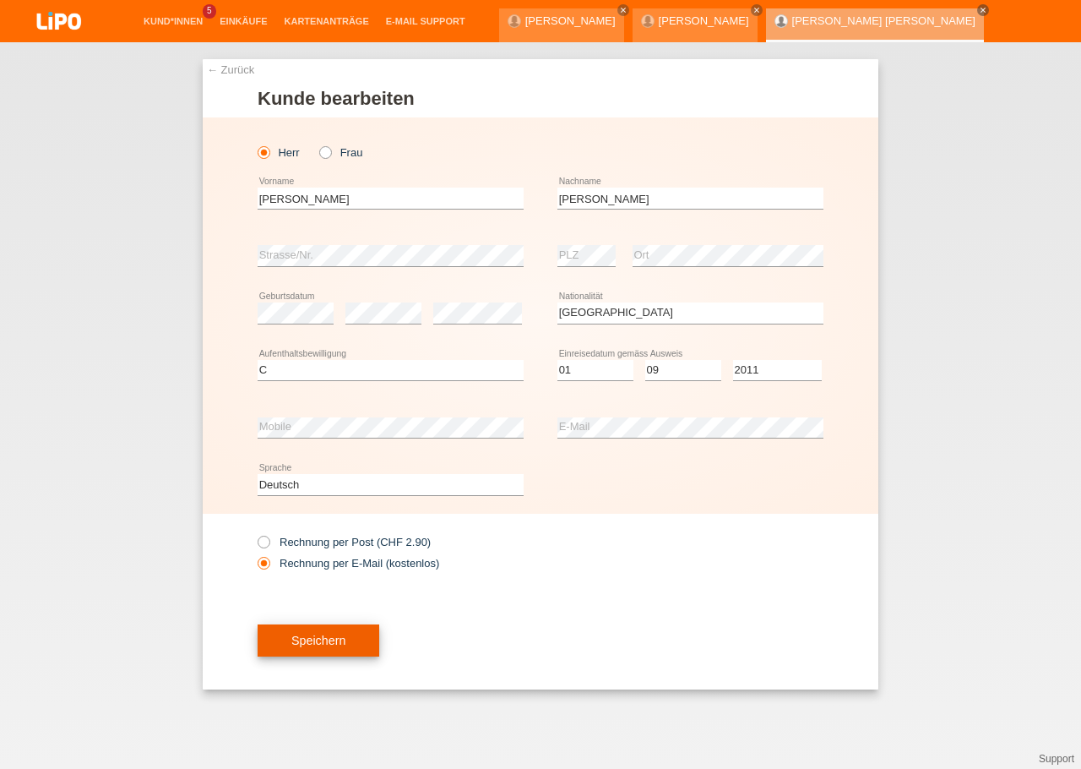
click at [329, 640] on span "Speichern" at bounding box center [318, 640] width 54 height 14
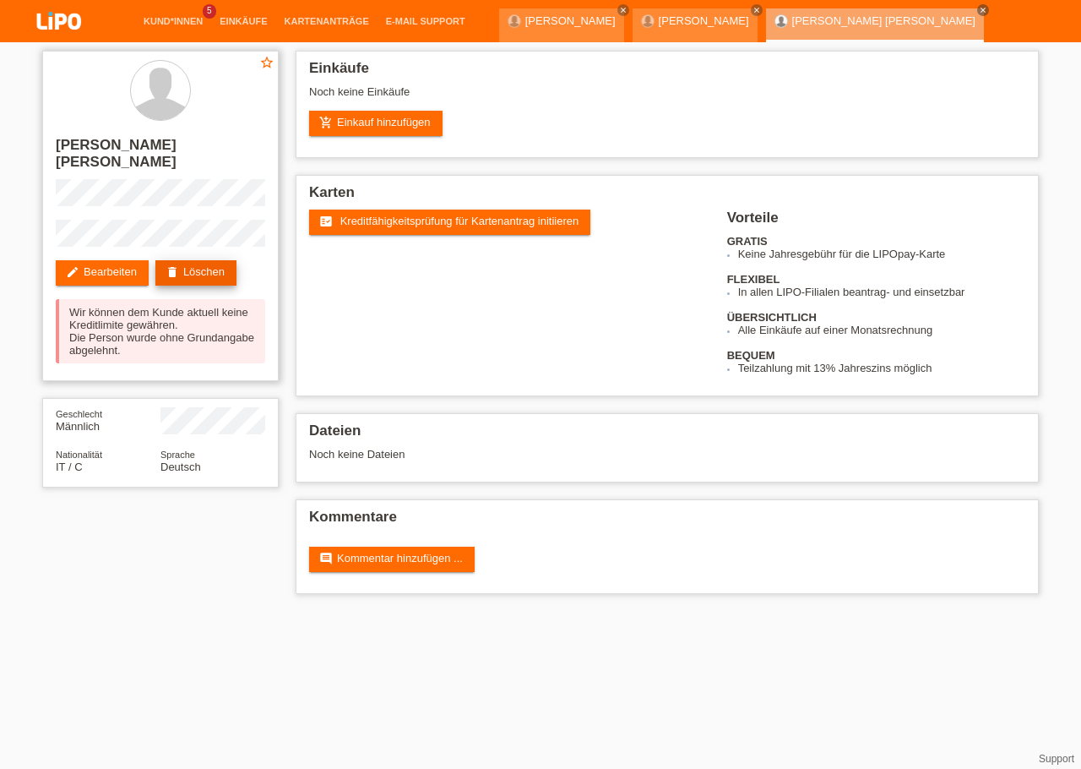
click at [236, 260] on link "delete Löschen" at bounding box center [195, 272] width 81 height 25
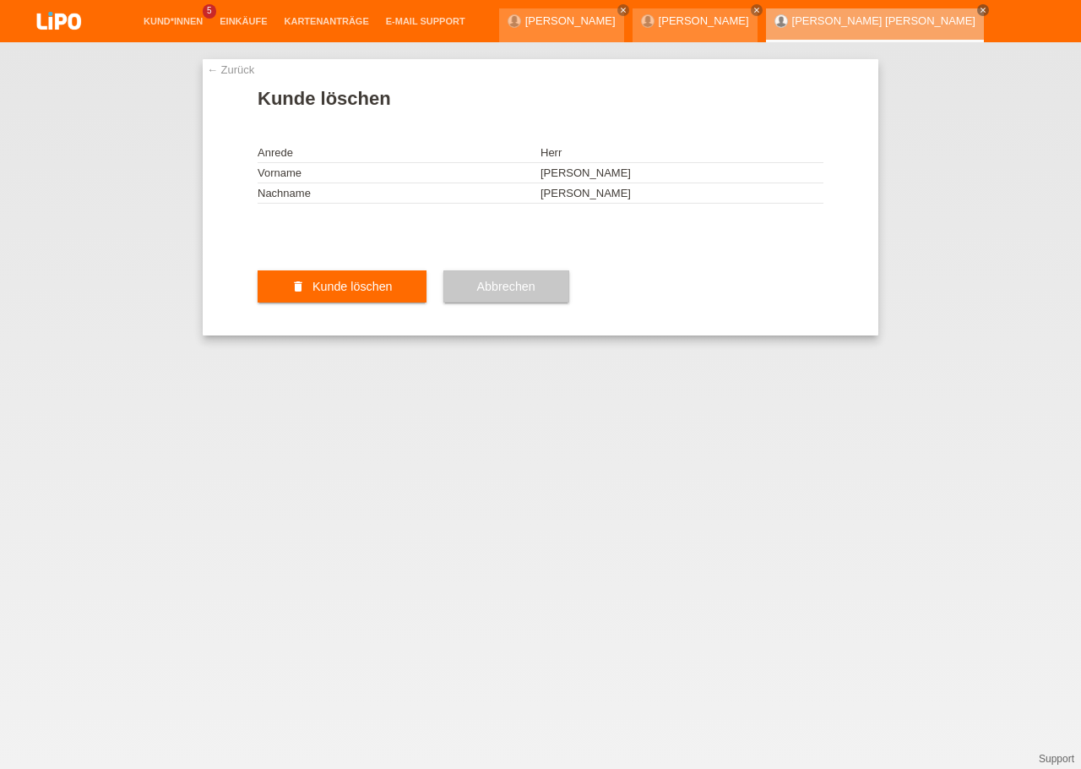
click at [338, 332] on div "delete Kunde löschen" at bounding box center [342, 286] width 169 height 98
click at [340, 302] on button "delete Kunde löschen" at bounding box center [342, 286] width 169 height 32
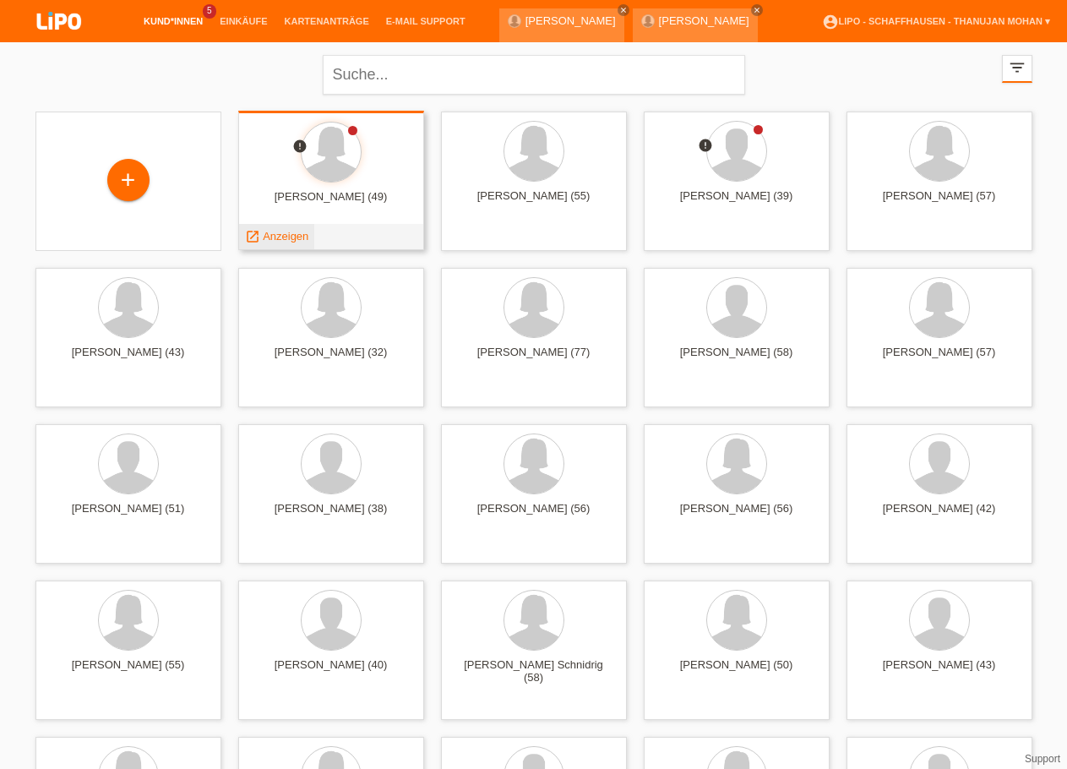
click at [294, 233] on span "Anzeigen" at bounding box center [286, 236] width 46 height 13
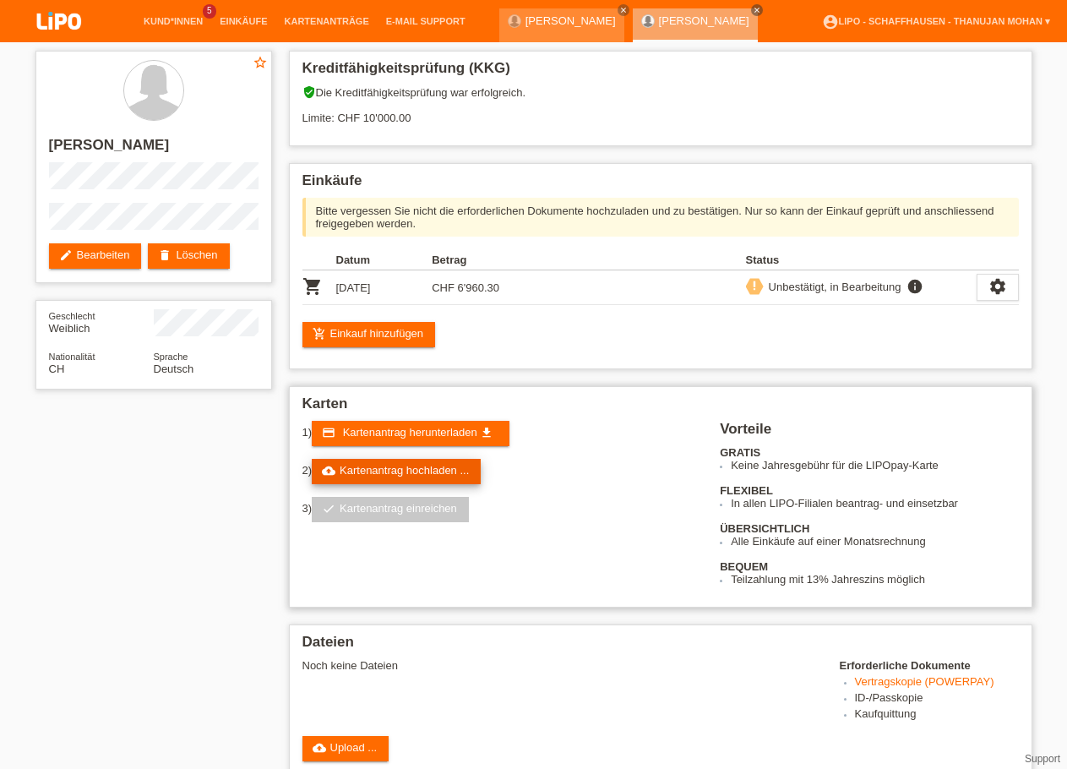
click at [400, 475] on link "cloud_upload Kartenantrag hochladen ..." at bounding box center [396, 471] width 169 height 25
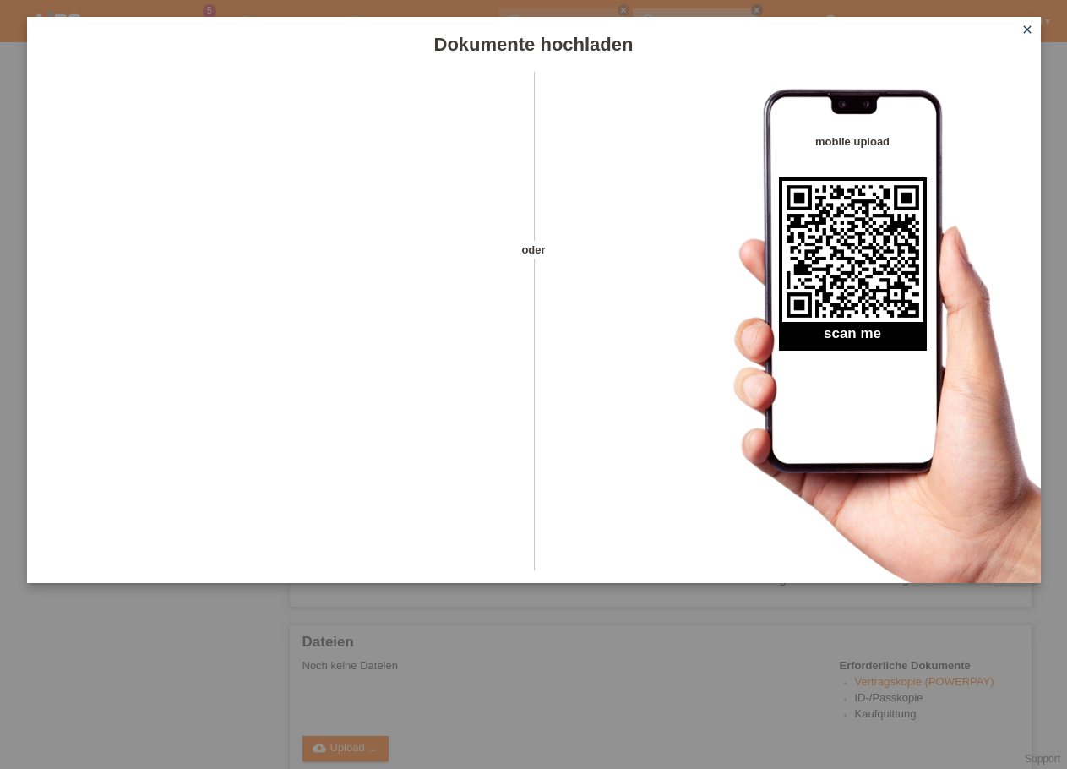
click at [1029, 30] on icon "close" at bounding box center [1027, 30] width 14 height 14
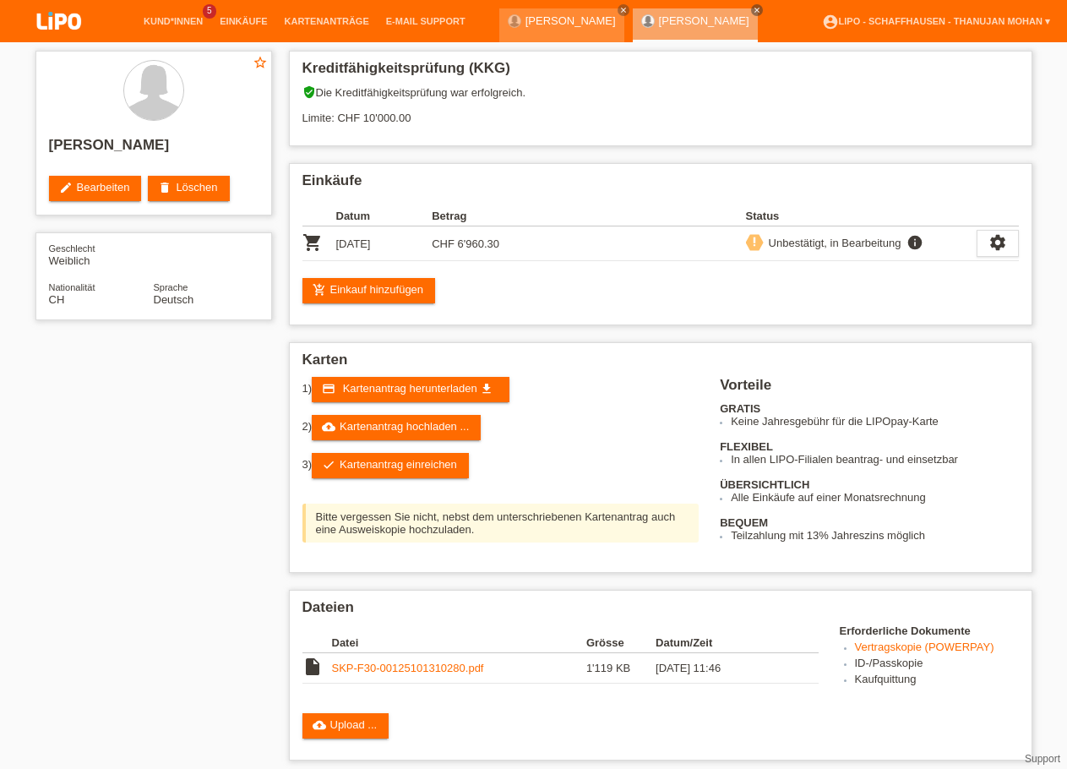
click at [410, 478] on link "check Kartenantrag einreichen" at bounding box center [390, 465] width 157 height 25
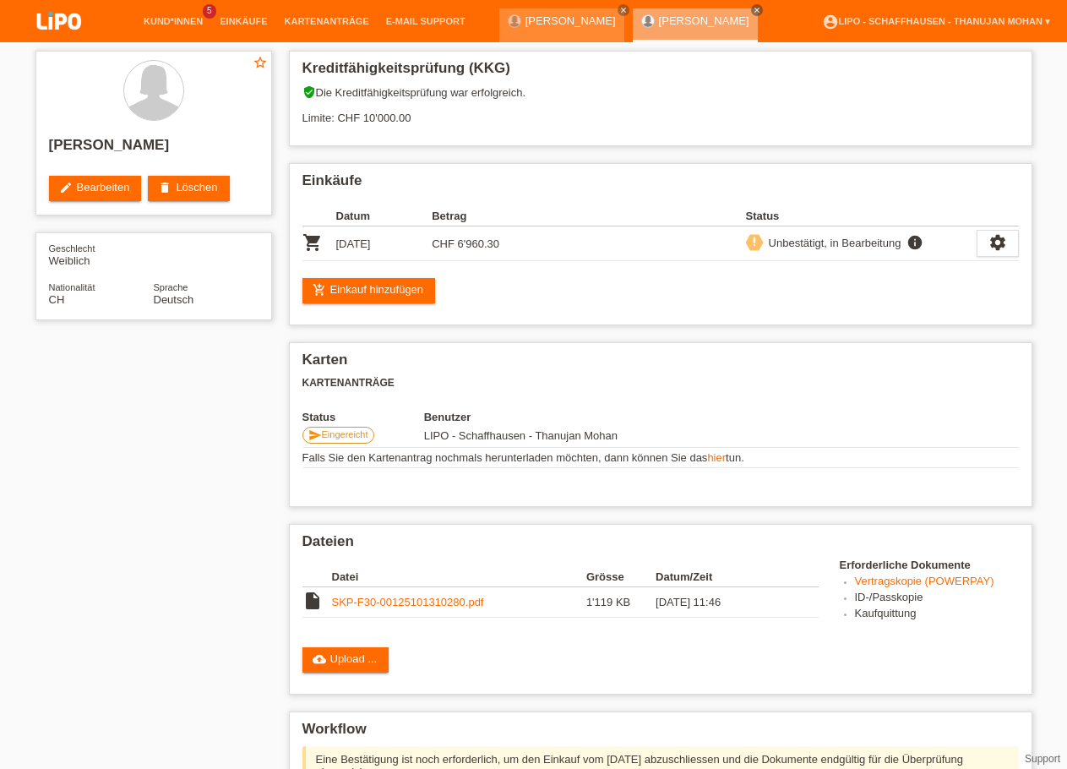
scroll to position [172, 0]
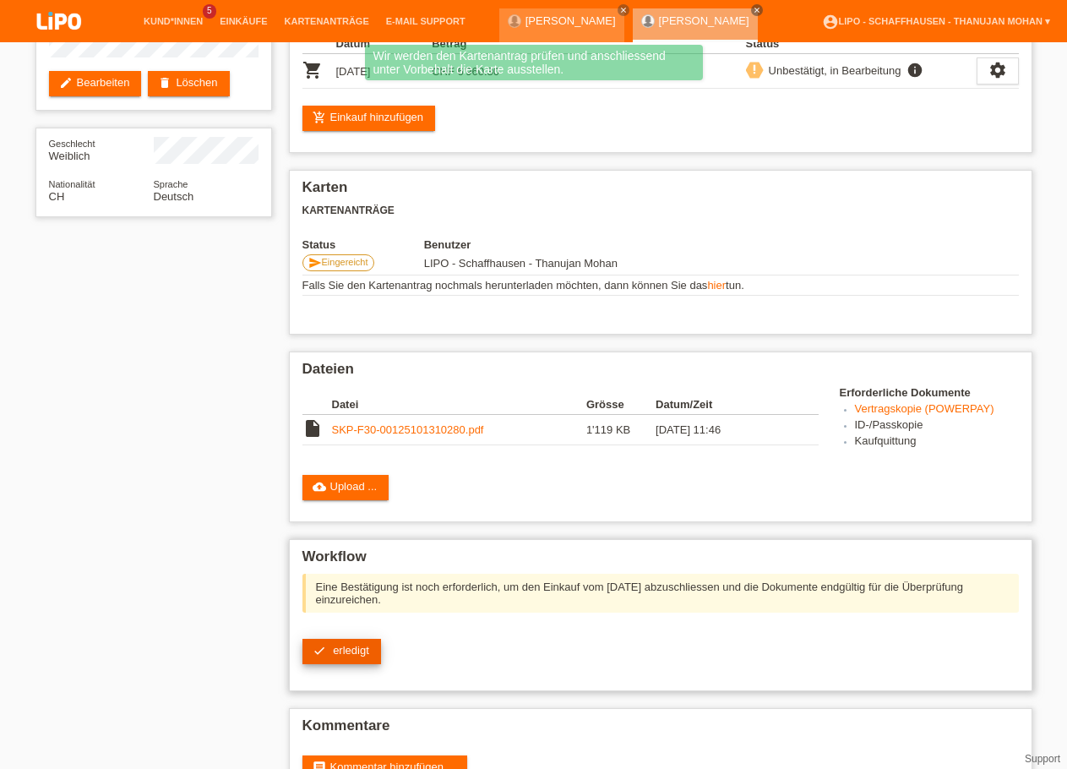
click at [343, 656] on span "erledigt" at bounding box center [351, 650] width 36 height 13
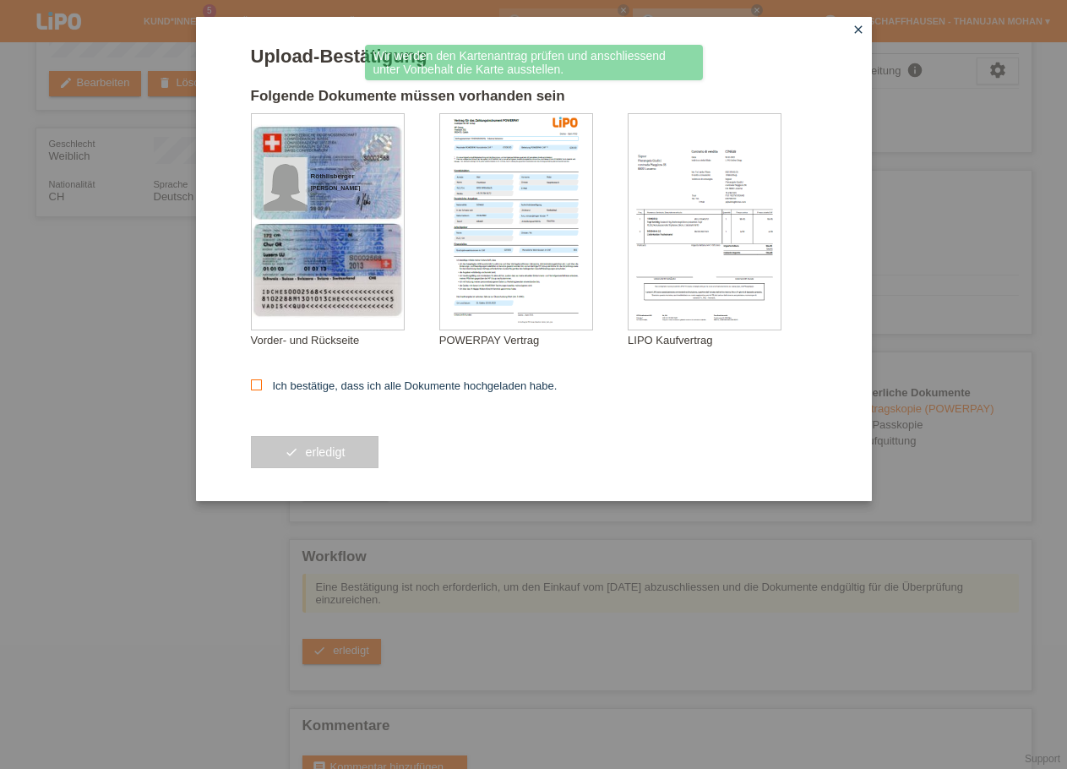
click at [279, 388] on label "Ich bestätige, dass ich alle Dokumente hochgeladen habe." at bounding box center [404, 385] width 307 height 13
click at [262, 388] on input "Ich bestätige, dass ich alle Dokumente hochgeladen habe." at bounding box center [256, 384] width 11 height 11
checkbox input "true"
click at [302, 447] on button "check erledigt" at bounding box center [315, 452] width 128 height 32
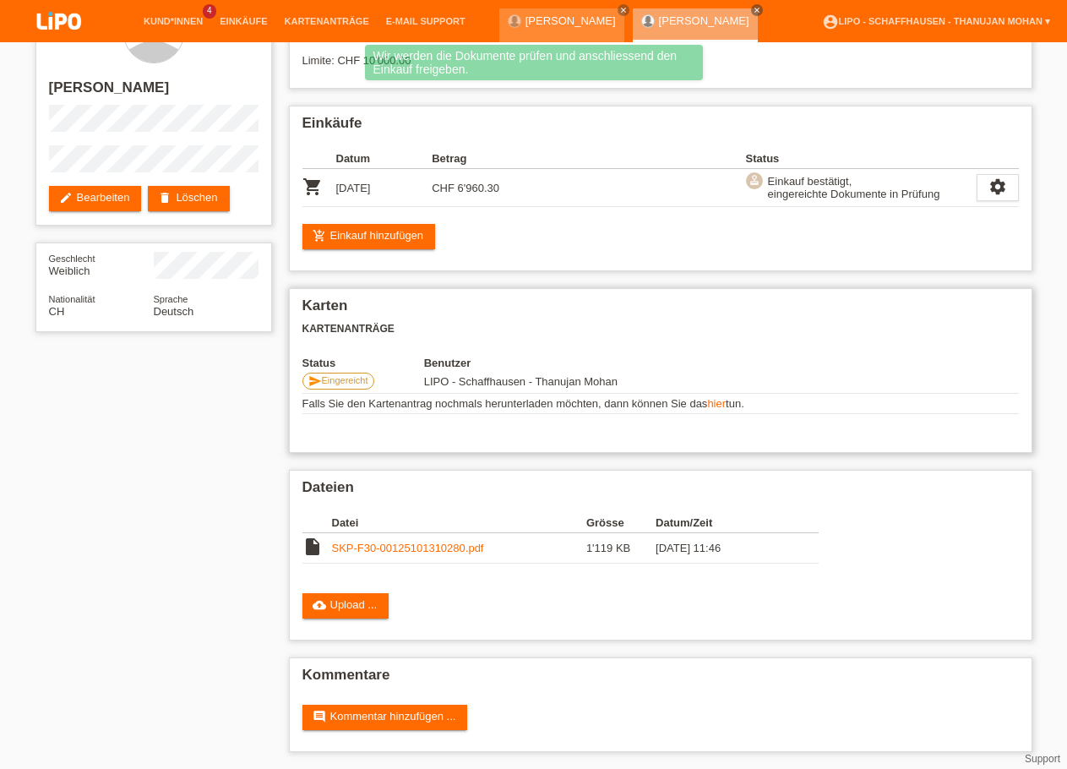
scroll to position [73, 0]
click at [415, 701] on div "Kommentare comment Kommentar hinzufügen ..." at bounding box center [660, 704] width 743 height 95
click at [415, 710] on link "comment Kommentar hinzufügen ..." at bounding box center [385, 716] width 166 height 25
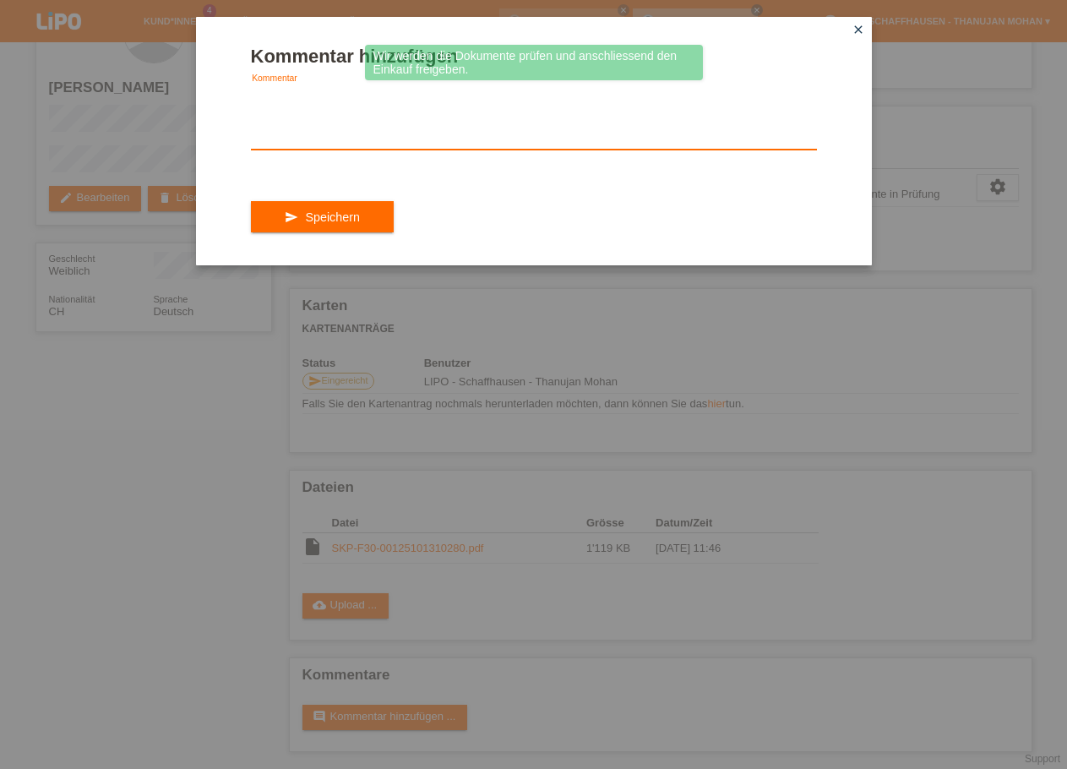
click at [353, 136] on textarea at bounding box center [534, 116] width 566 height 65
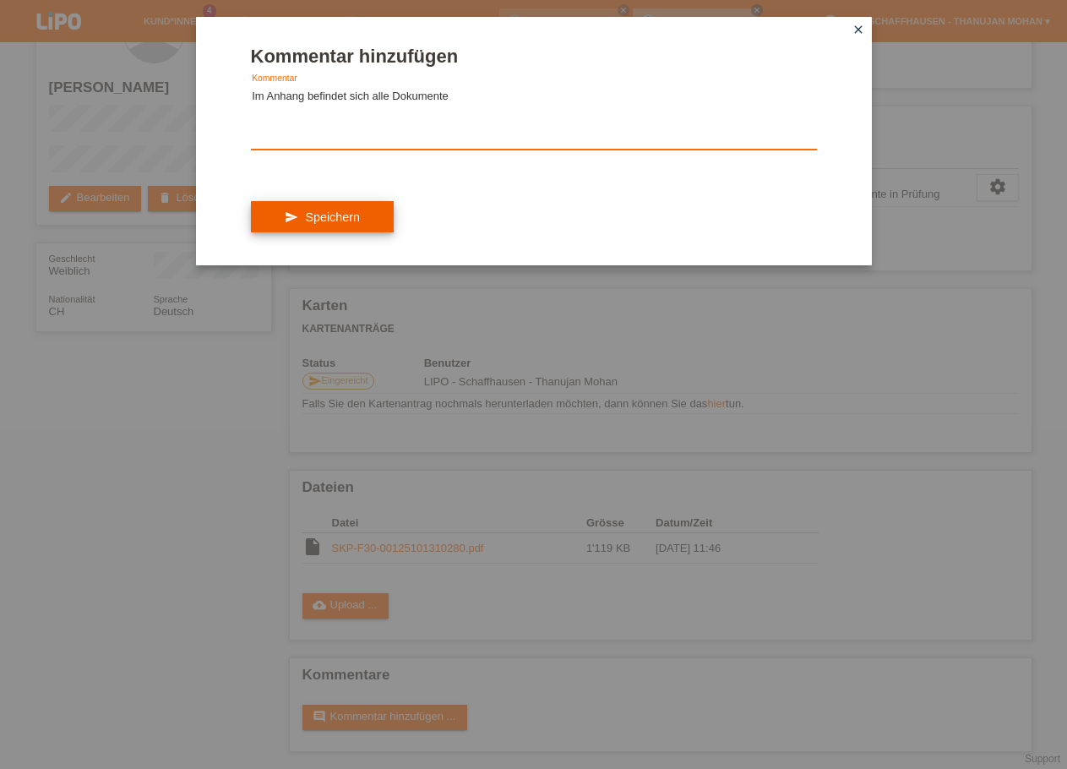
type textarea "Im Anhang befindet sich alle Dokumente"
click at [344, 233] on button "send Speichern" at bounding box center [322, 217] width 143 height 32
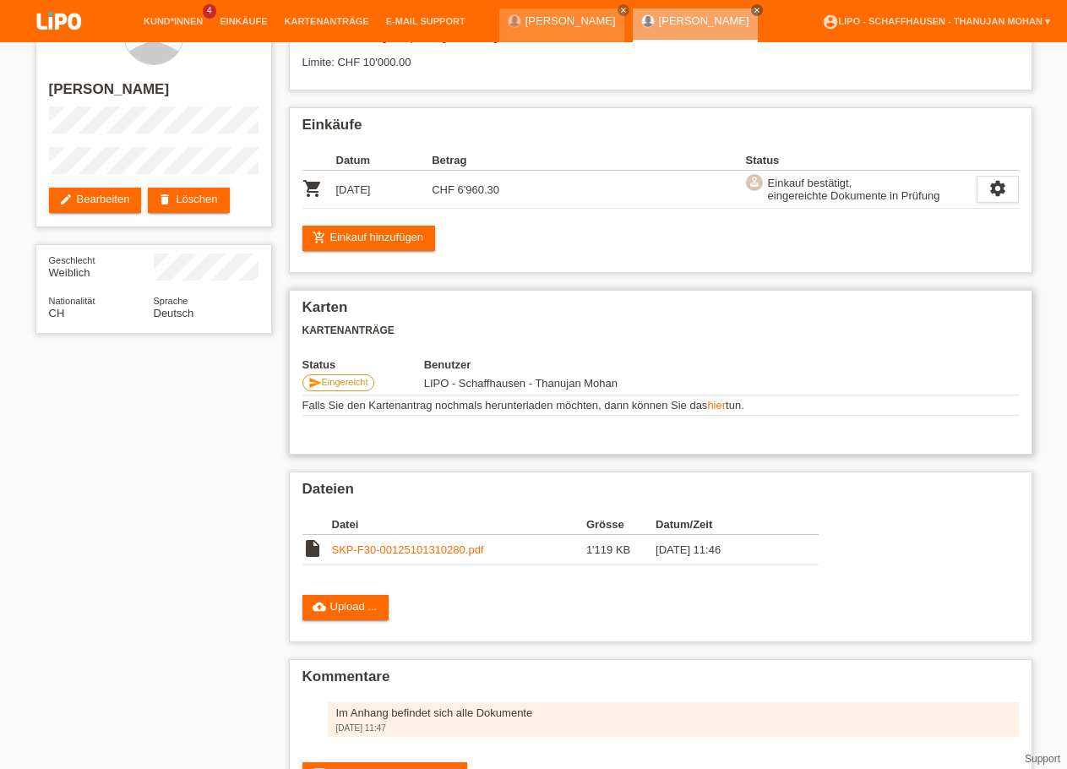
scroll to position [44, 0]
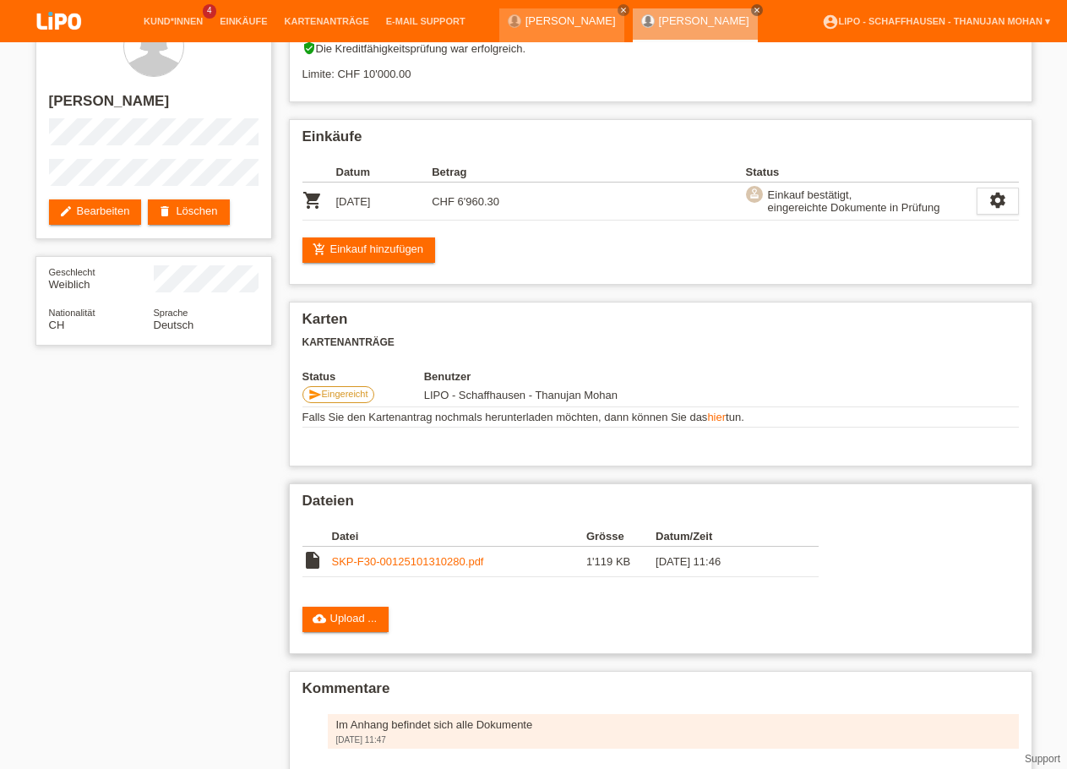
click at [389, 568] on link "SKP-F30-00125101310280.pdf" at bounding box center [408, 561] width 152 height 13
